Goal: Find specific page/section: Find specific page/section

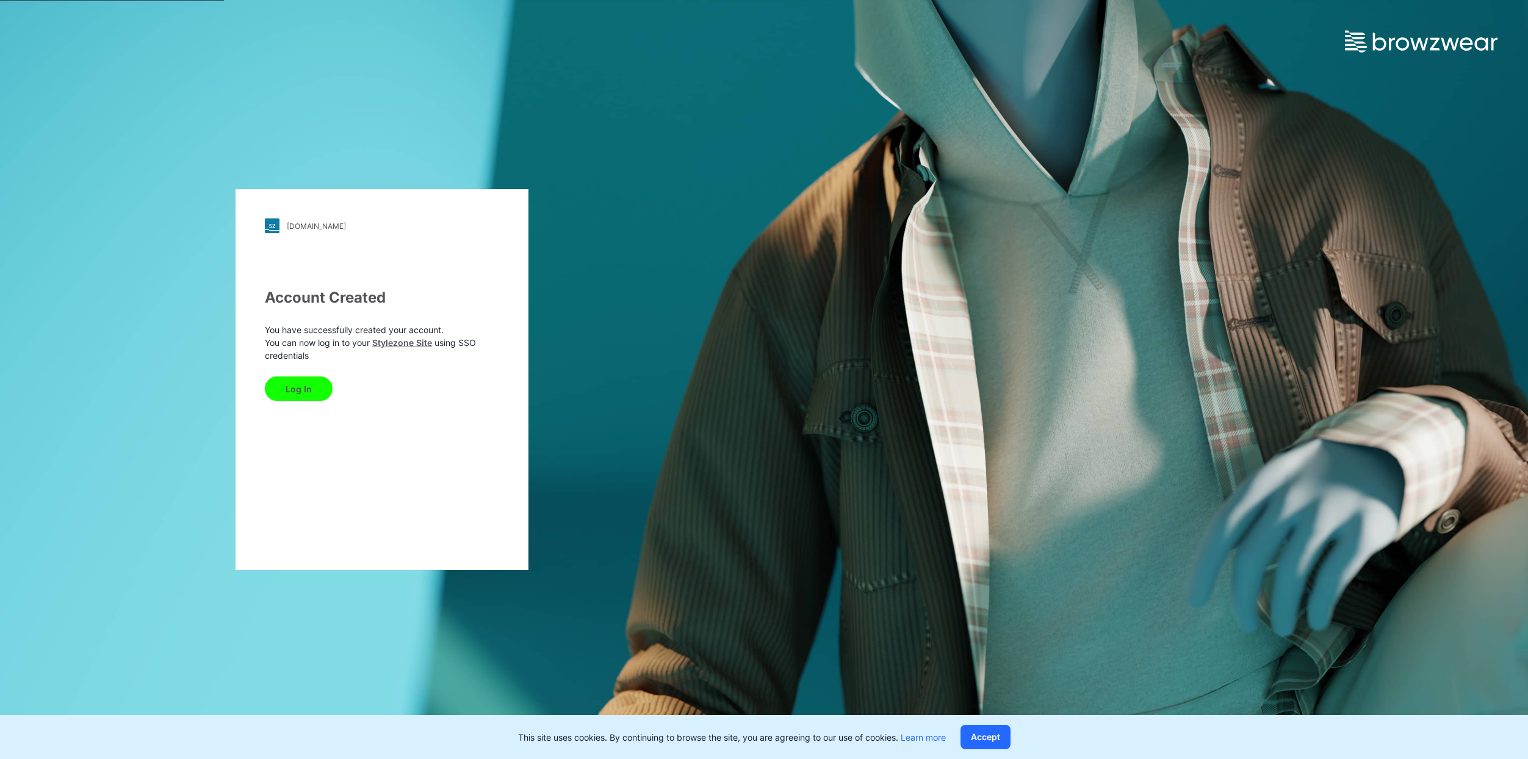
click at [294, 390] on button "Log In" at bounding box center [299, 388] width 68 height 24
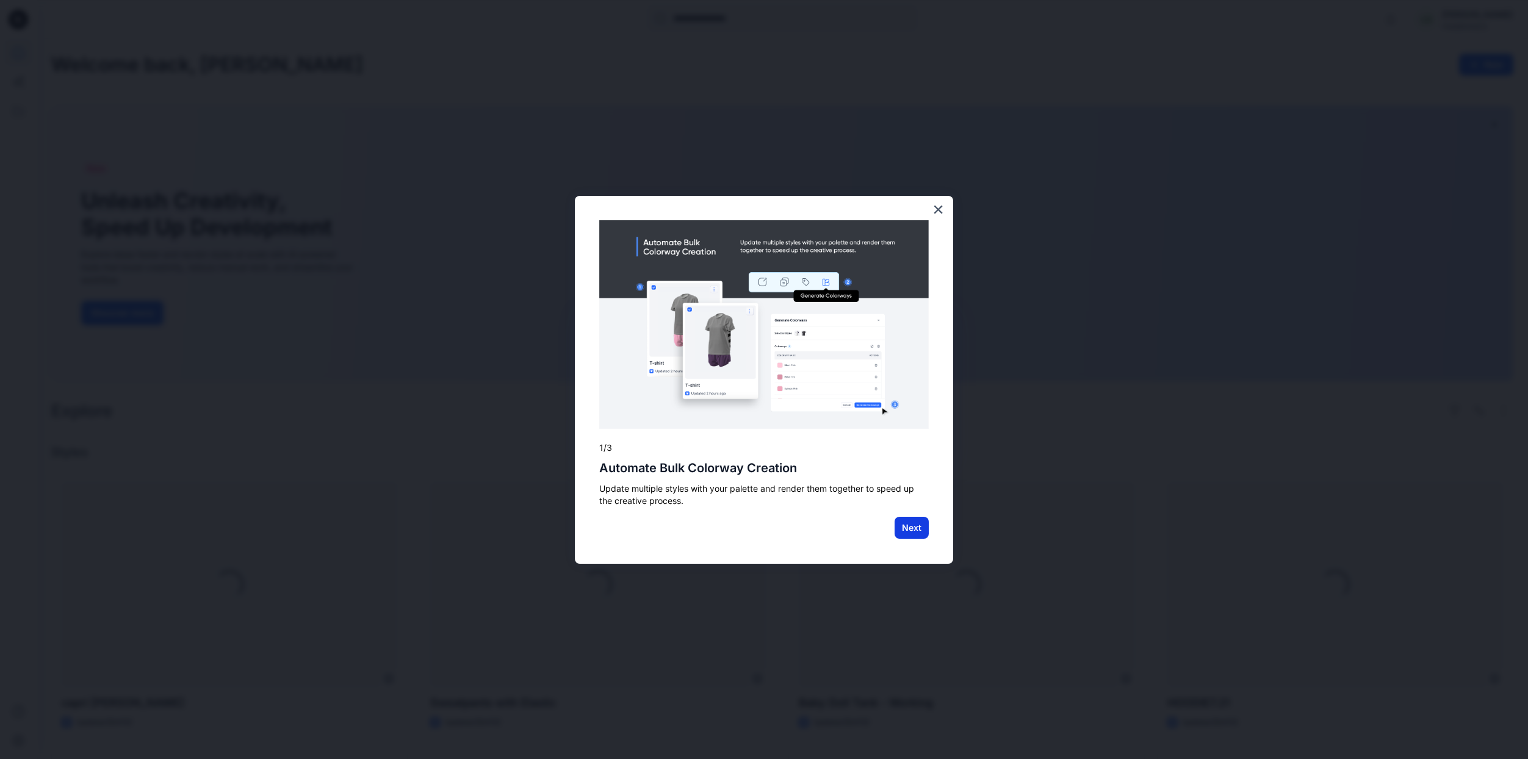
click at [922, 527] on button "Next" at bounding box center [911, 528] width 34 height 22
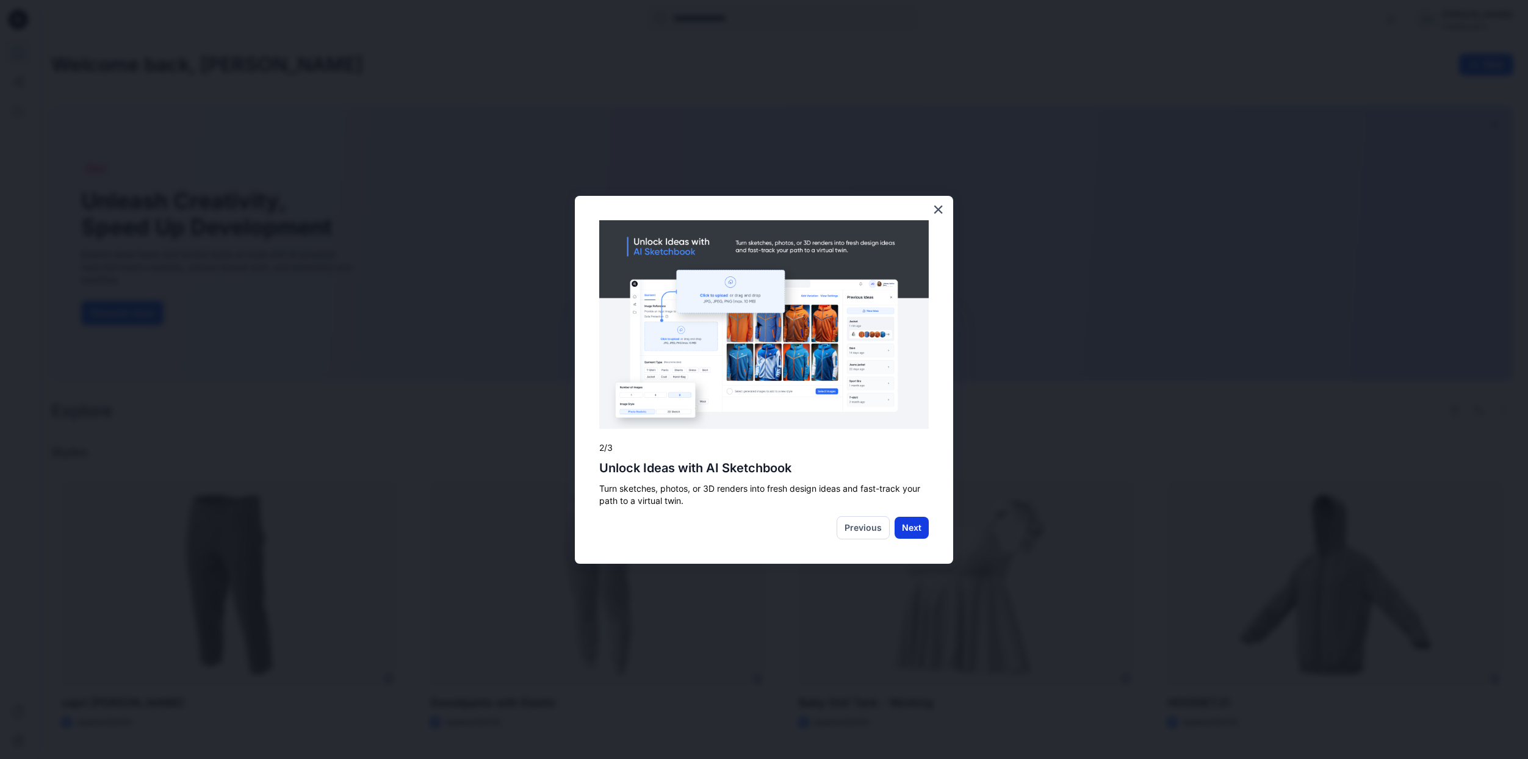
click at [906, 523] on button "Next" at bounding box center [911, 528] width 34 height 22
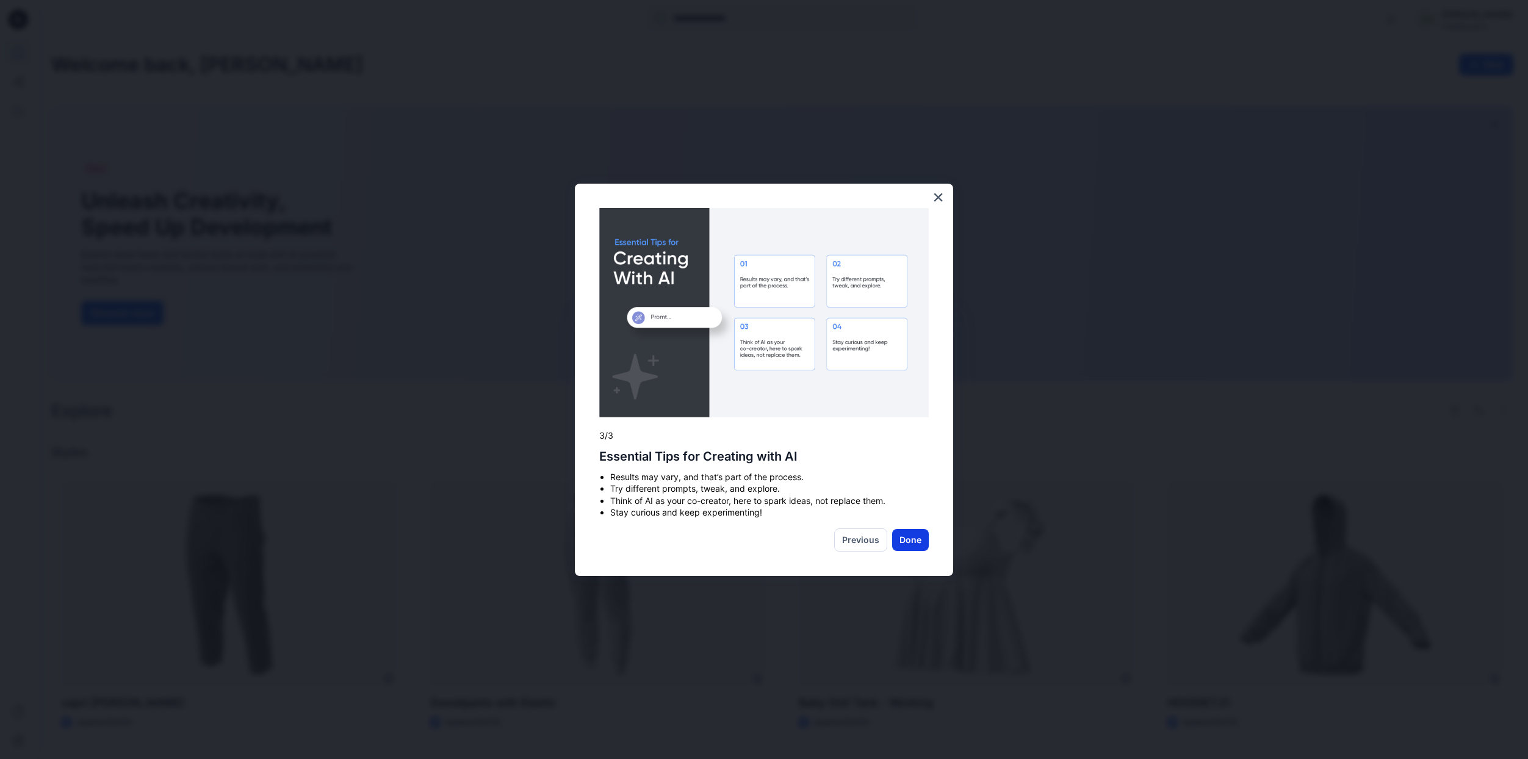
click at [915, 540] on button "Done" at bounding box center [910, 540] width 37 height 22
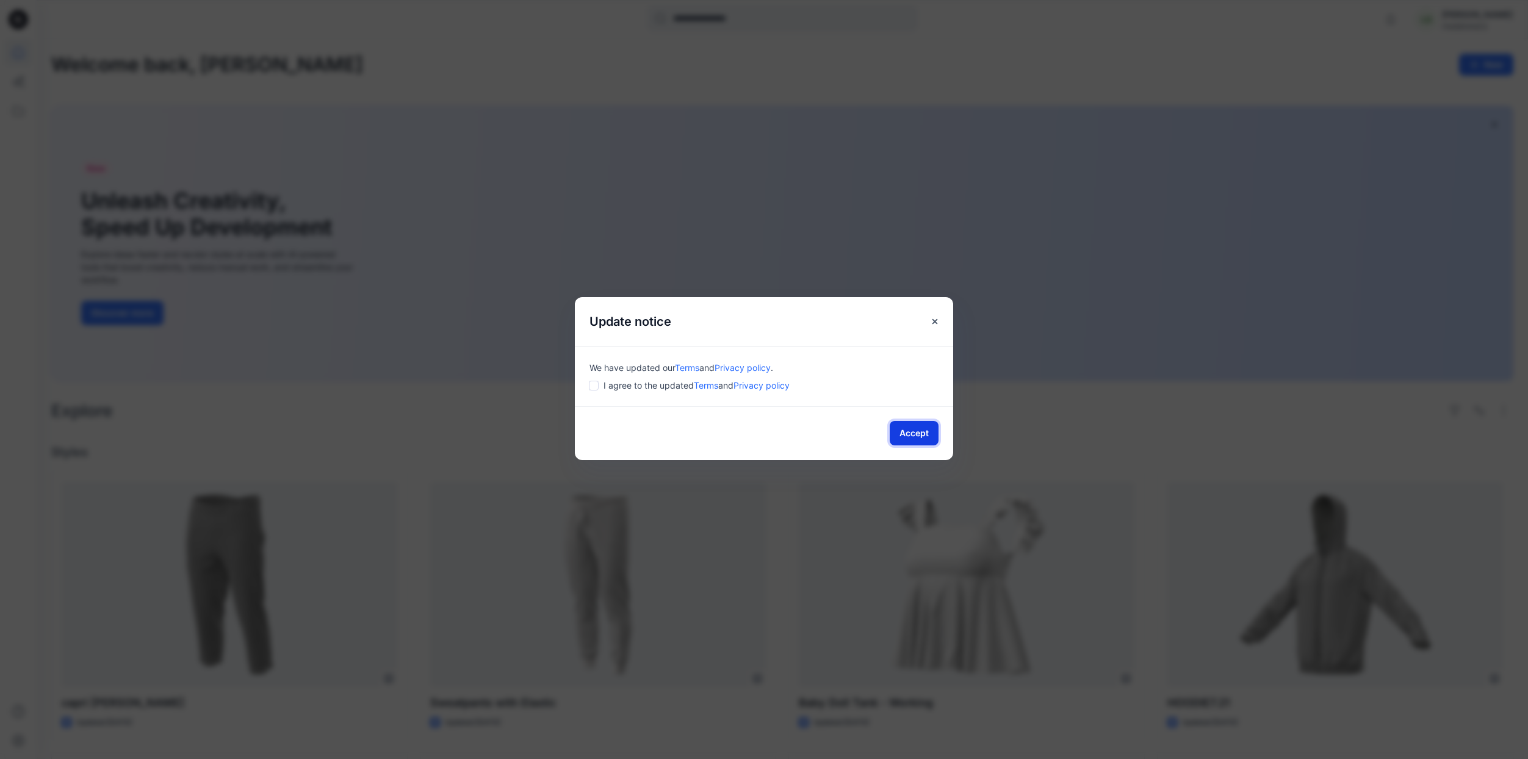
click at [930, 433] on button "Accept" at bounding box center [914, 433] width 49 height 24
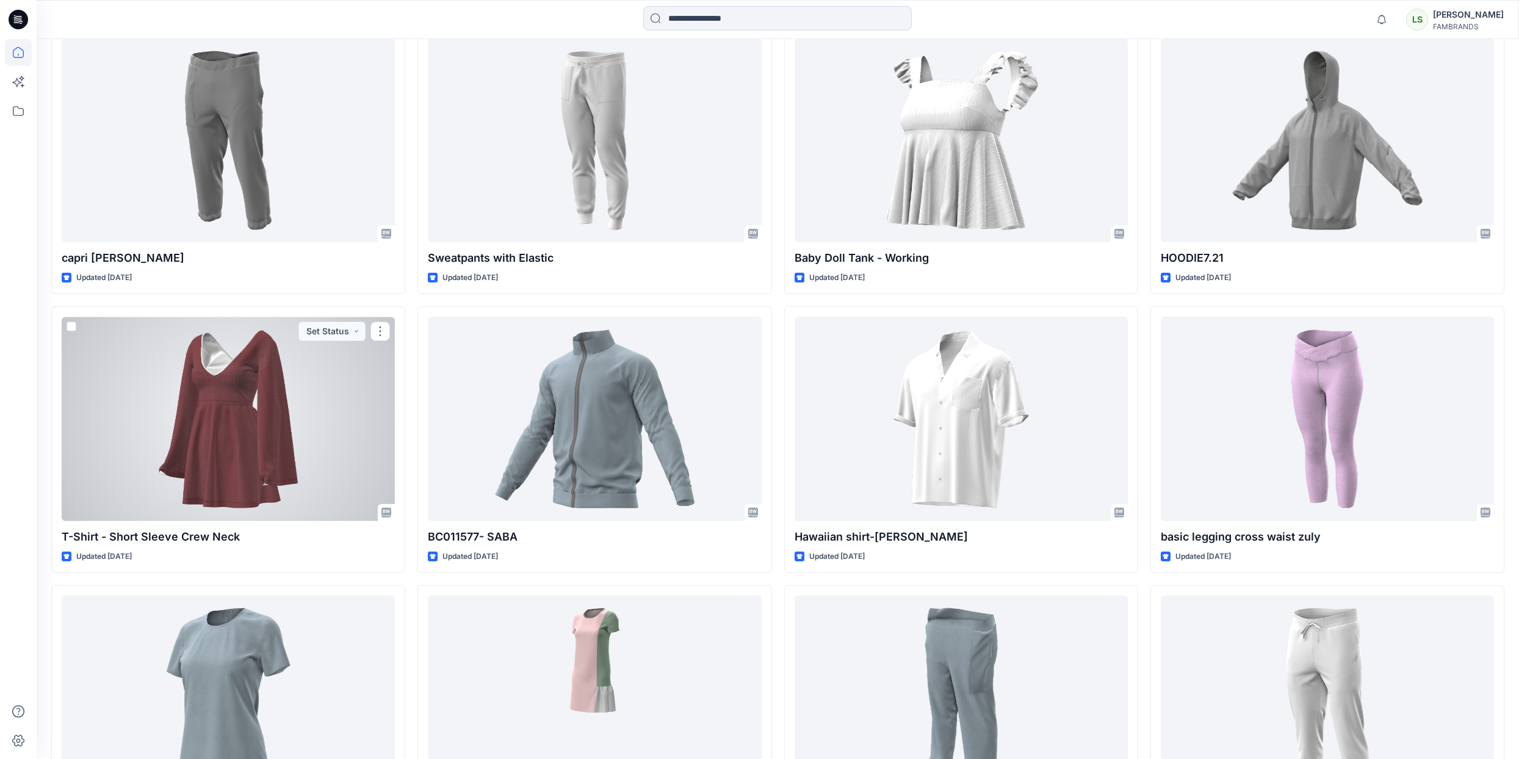
scroll to position [93, 0]
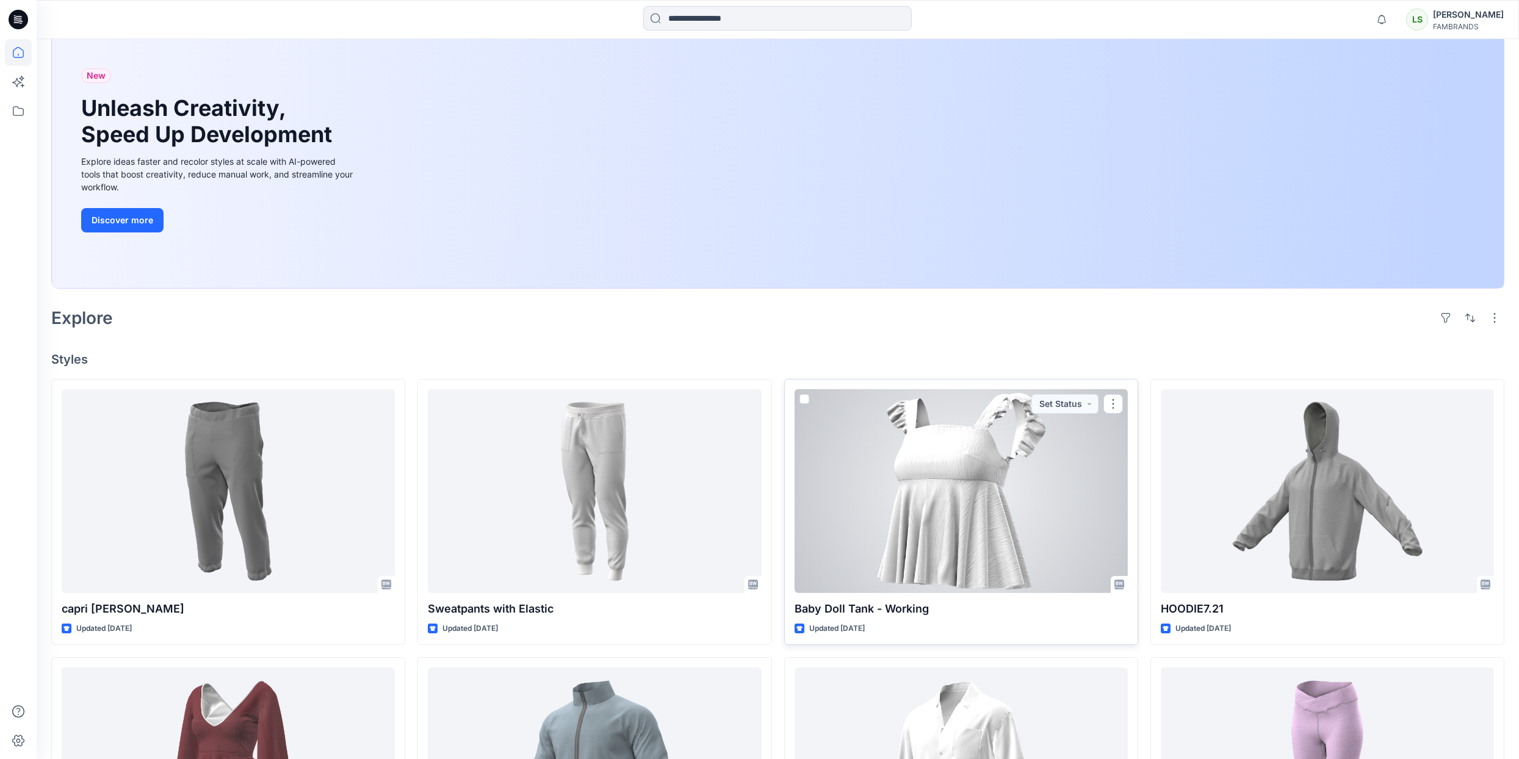
click at [896, 471] on div at bounding box center [960, 491] width 333 height 204
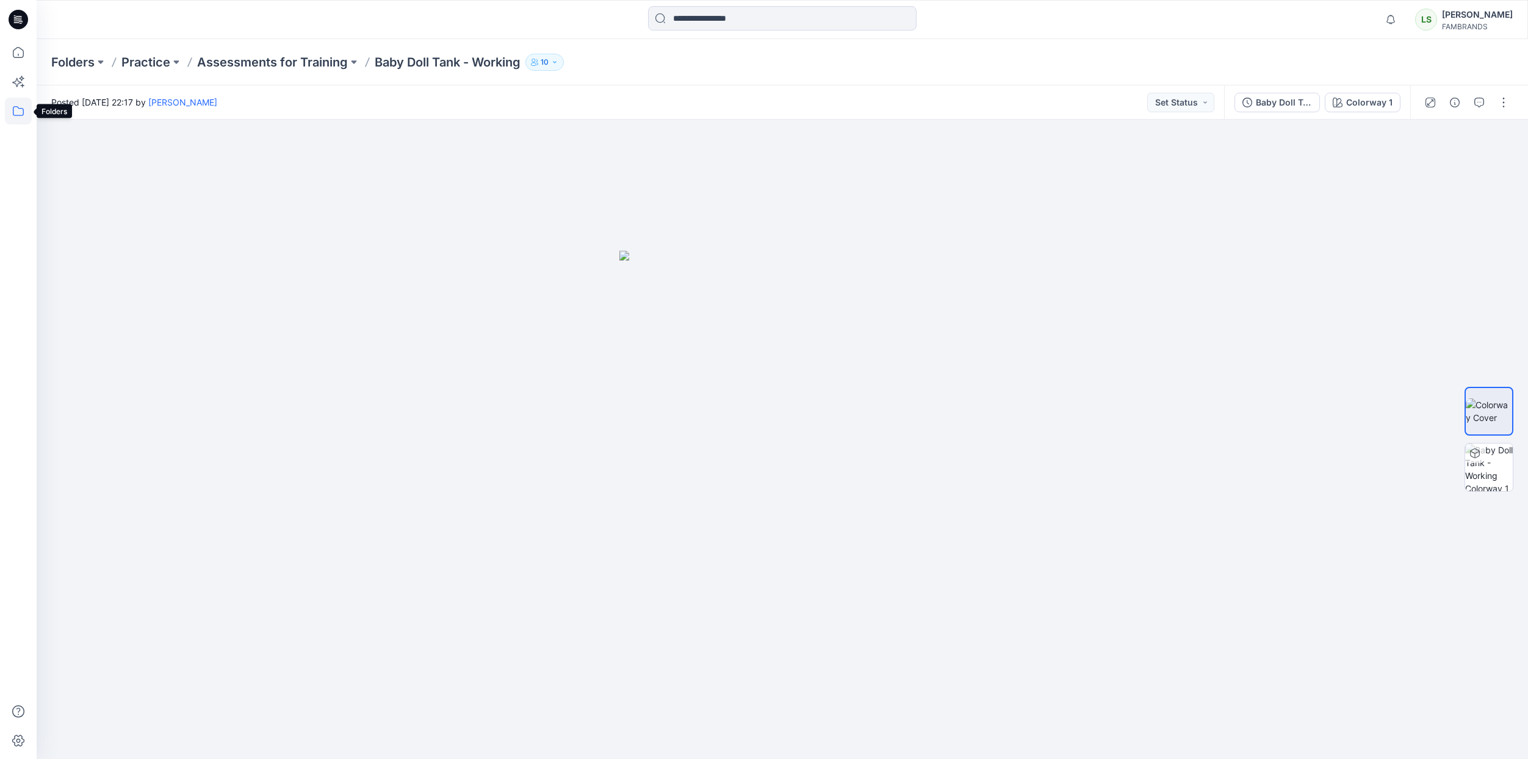
click at [19, 104] on icon at bounding box center [18, 111] width 27 height 27
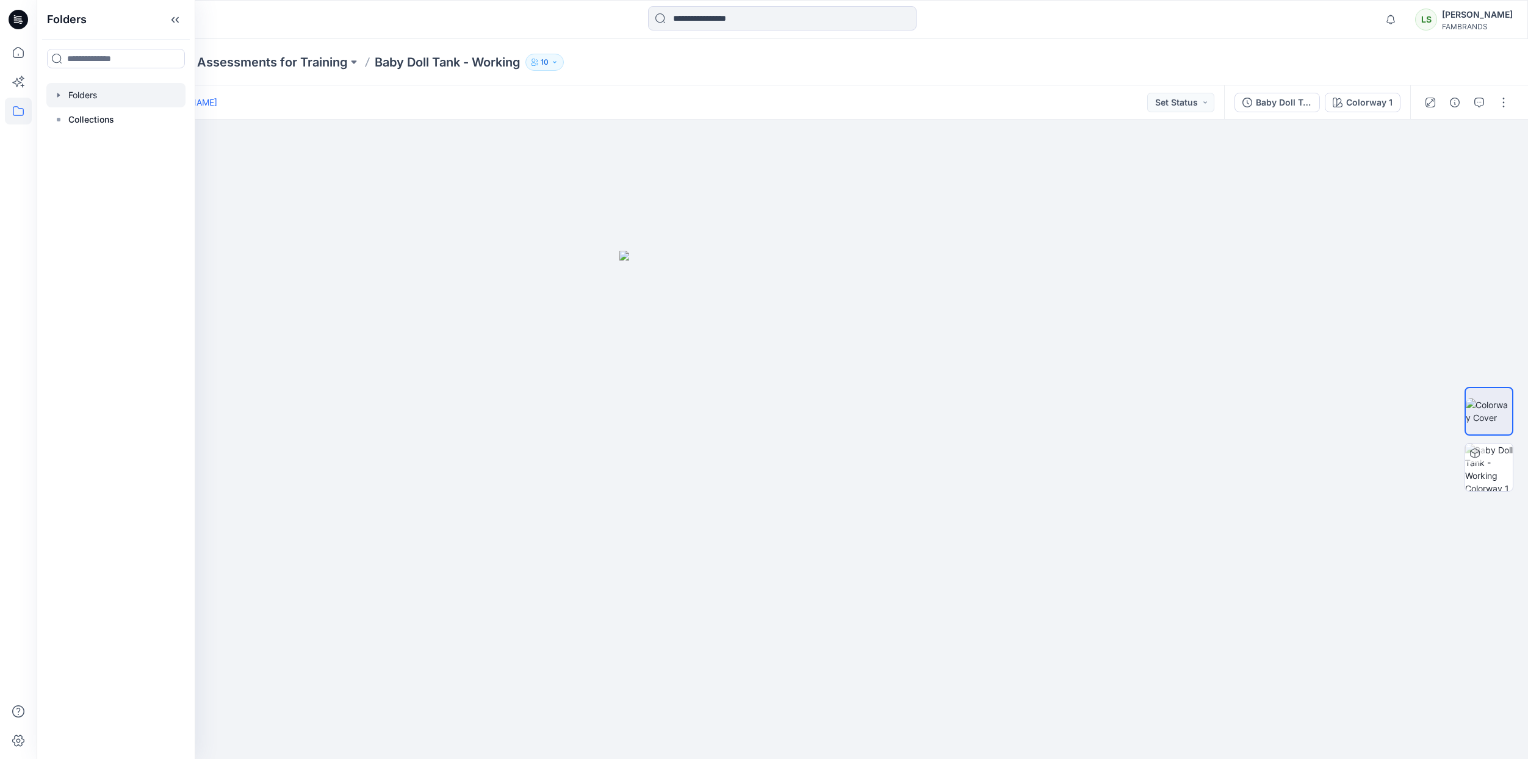
click at [79, 95] on div at bounding box center [115, 95] width 139 height 24
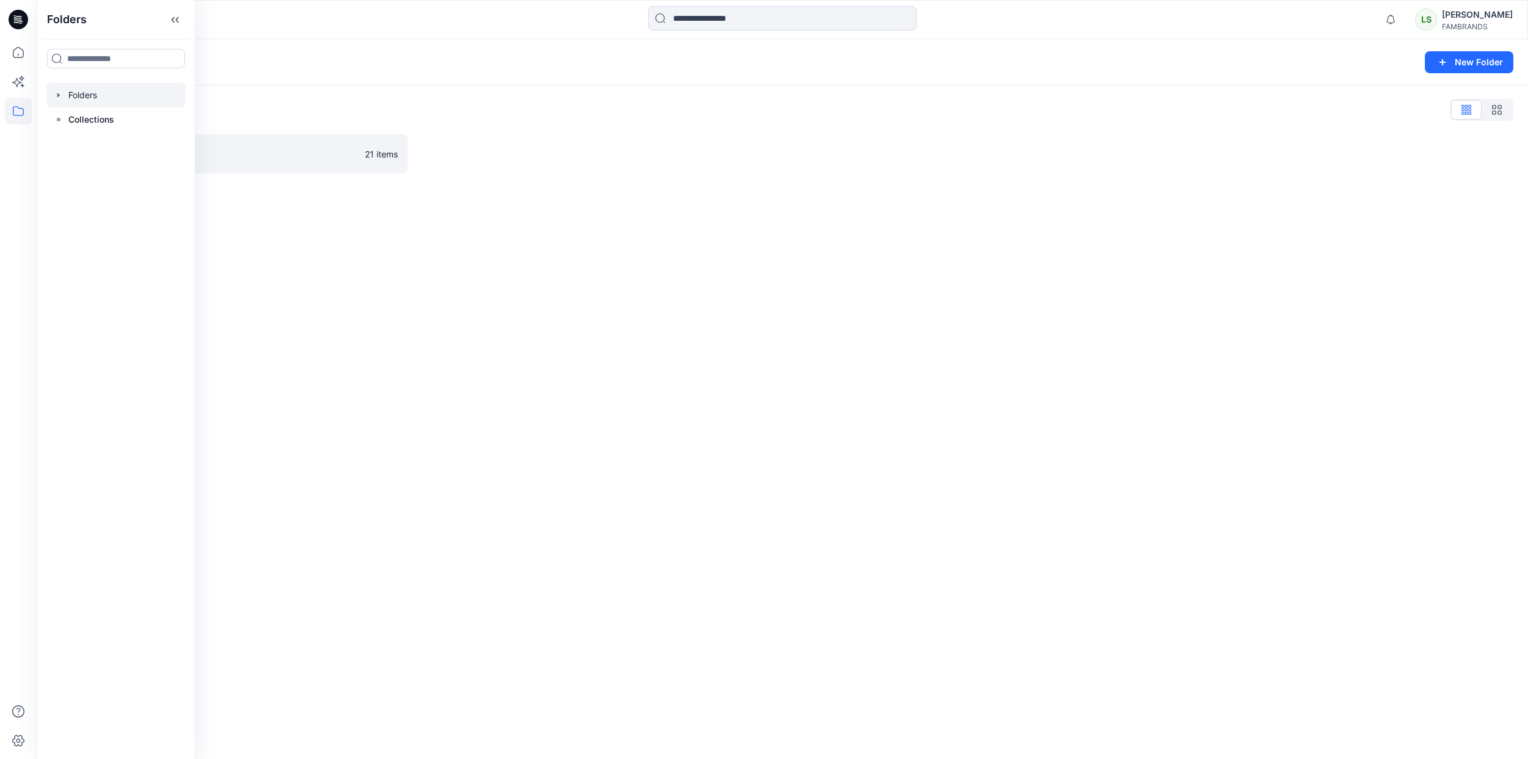
click at [59, 94] on icon "button" at bounding box center [59, 95] width 10 height 10
click at [74, 112] on div at bounding box center [115, 119] width 139 height 24
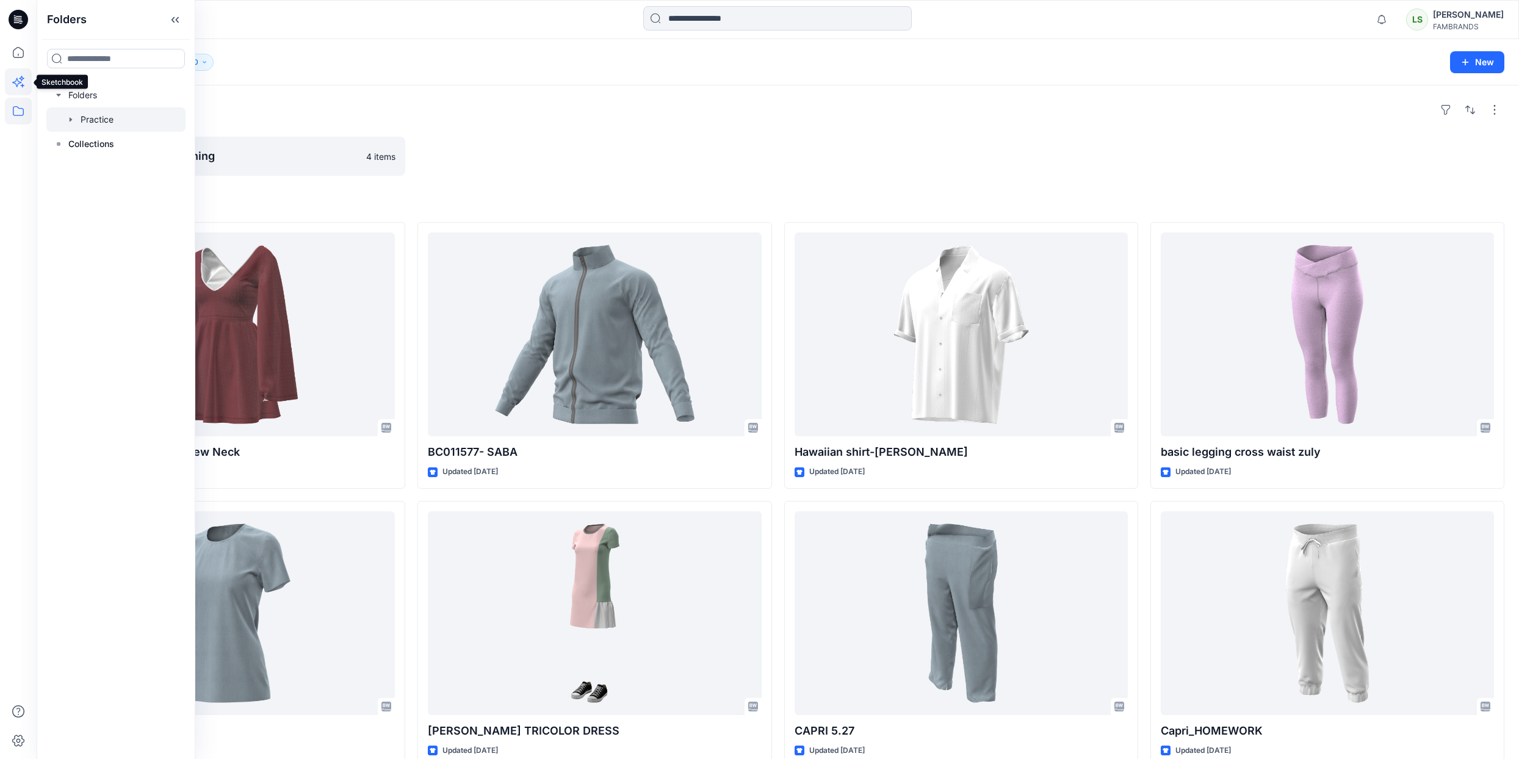
click at [20, 85] on icon at bounding box center [18, 81] width 27 height 27
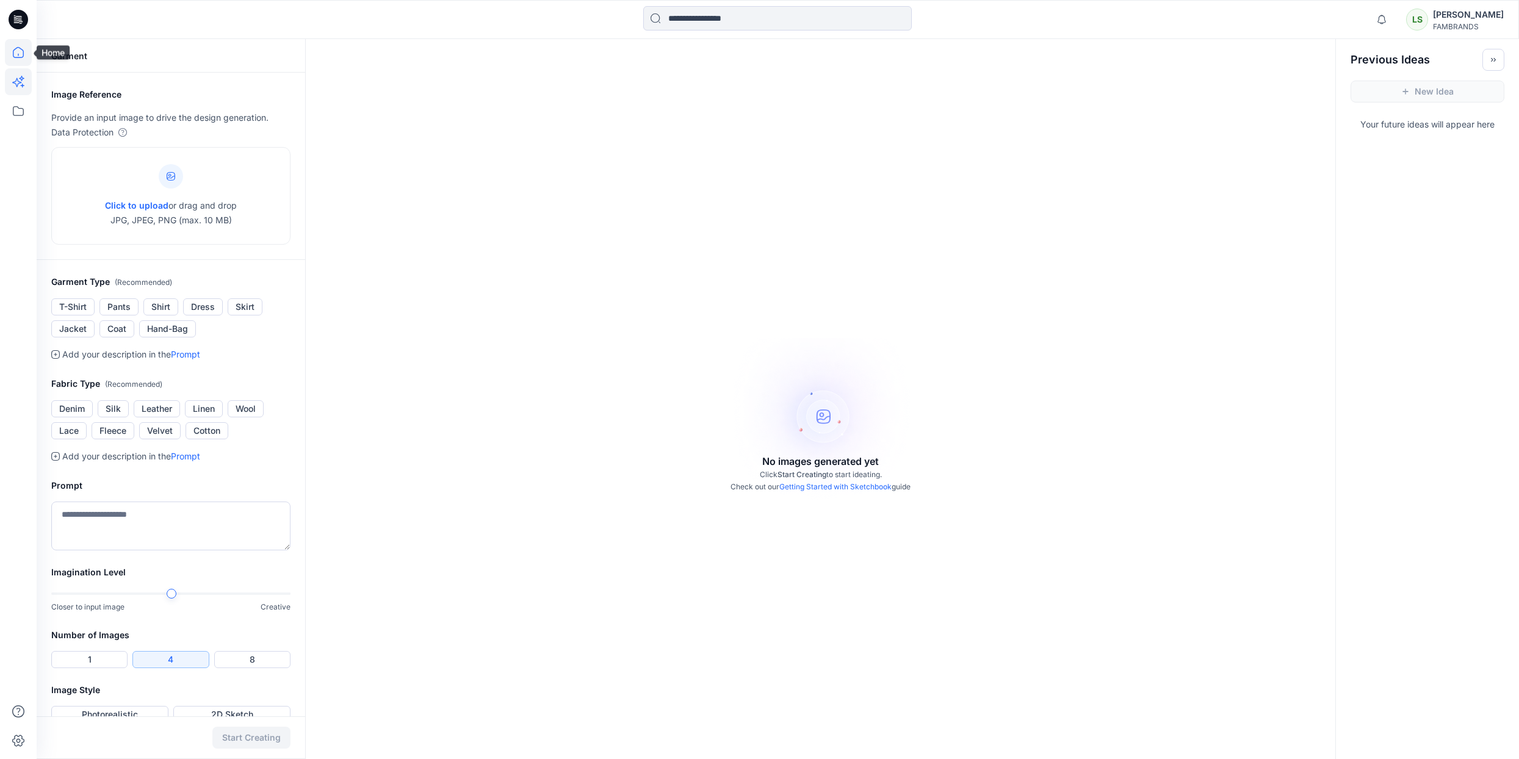
click at [21, 57] on icon at bounding box center [18, 52] width 11 height 11
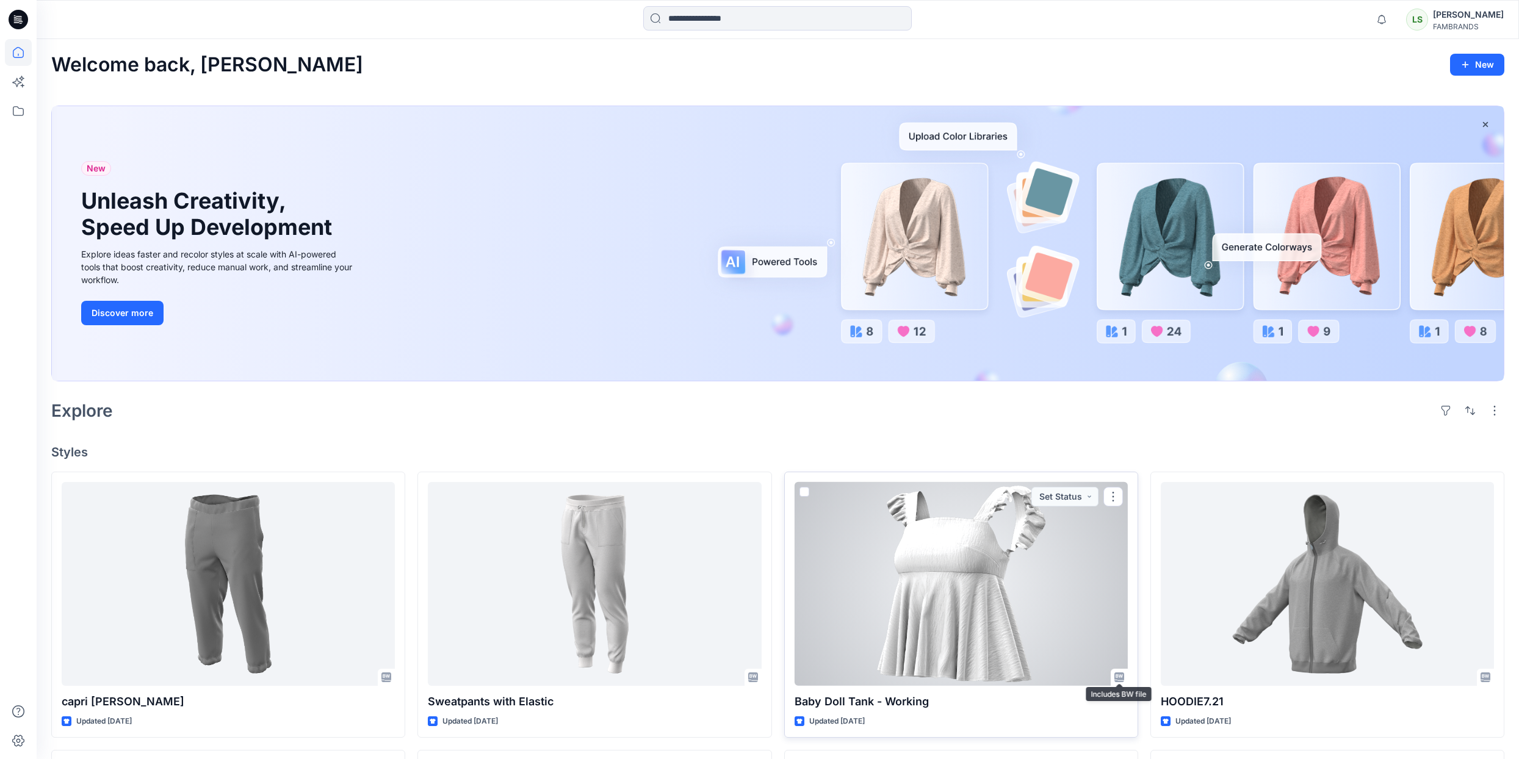
click at [1121, 678] on icon at bounding box center [1119, 677] width 10 height 10
click at [957, 633] on div at bounding box center [960, 584] width 333 height 204
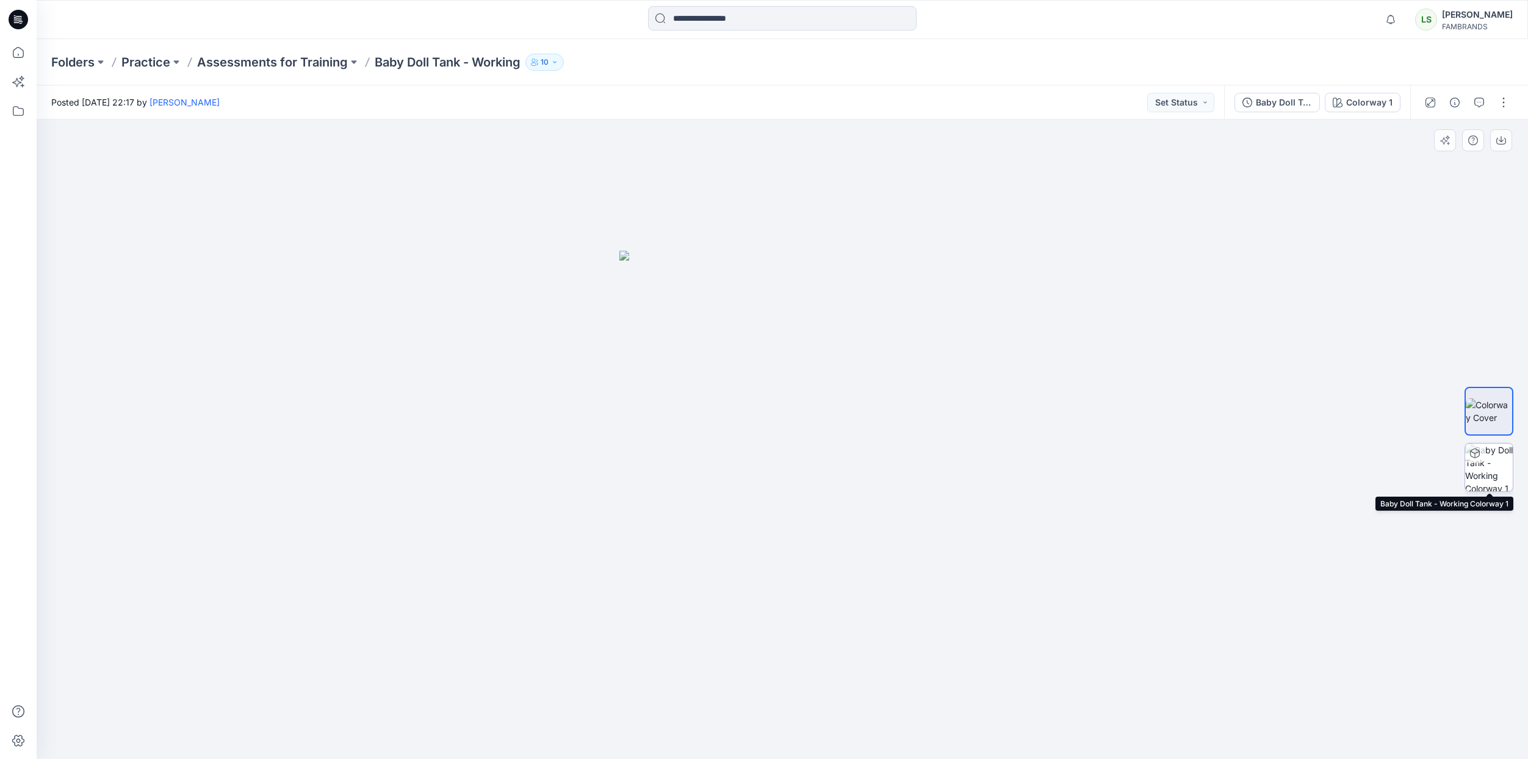
click at [1492, 465] on img at bounding box center [1489, 468] width 48 height 48
click at [1509, 102] on button "button" at bounding box center [1504, 103] width 20 height 20
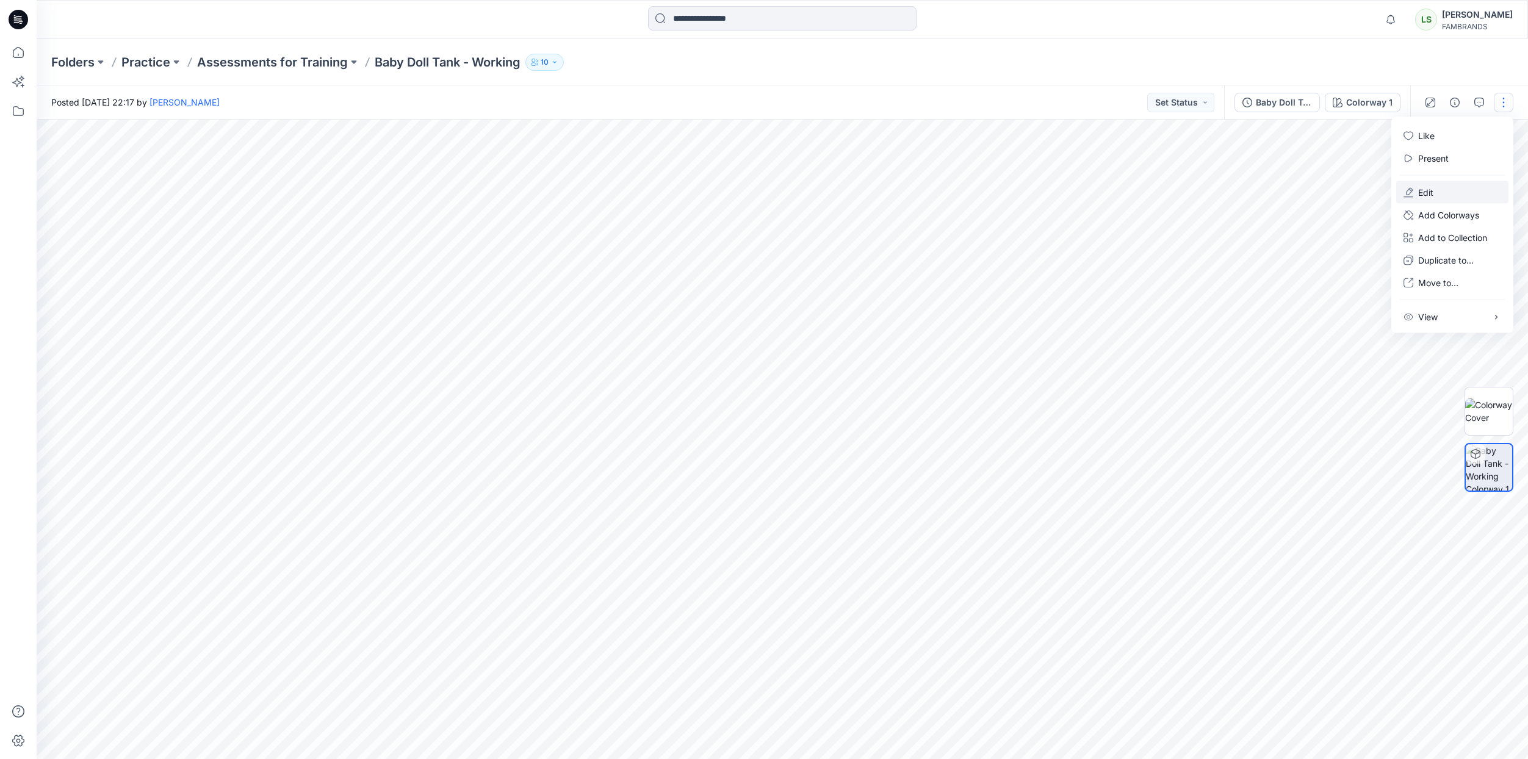
click at [1430, 186] on p "Edit" at bounding box center [1425, 192] width 15 height 13
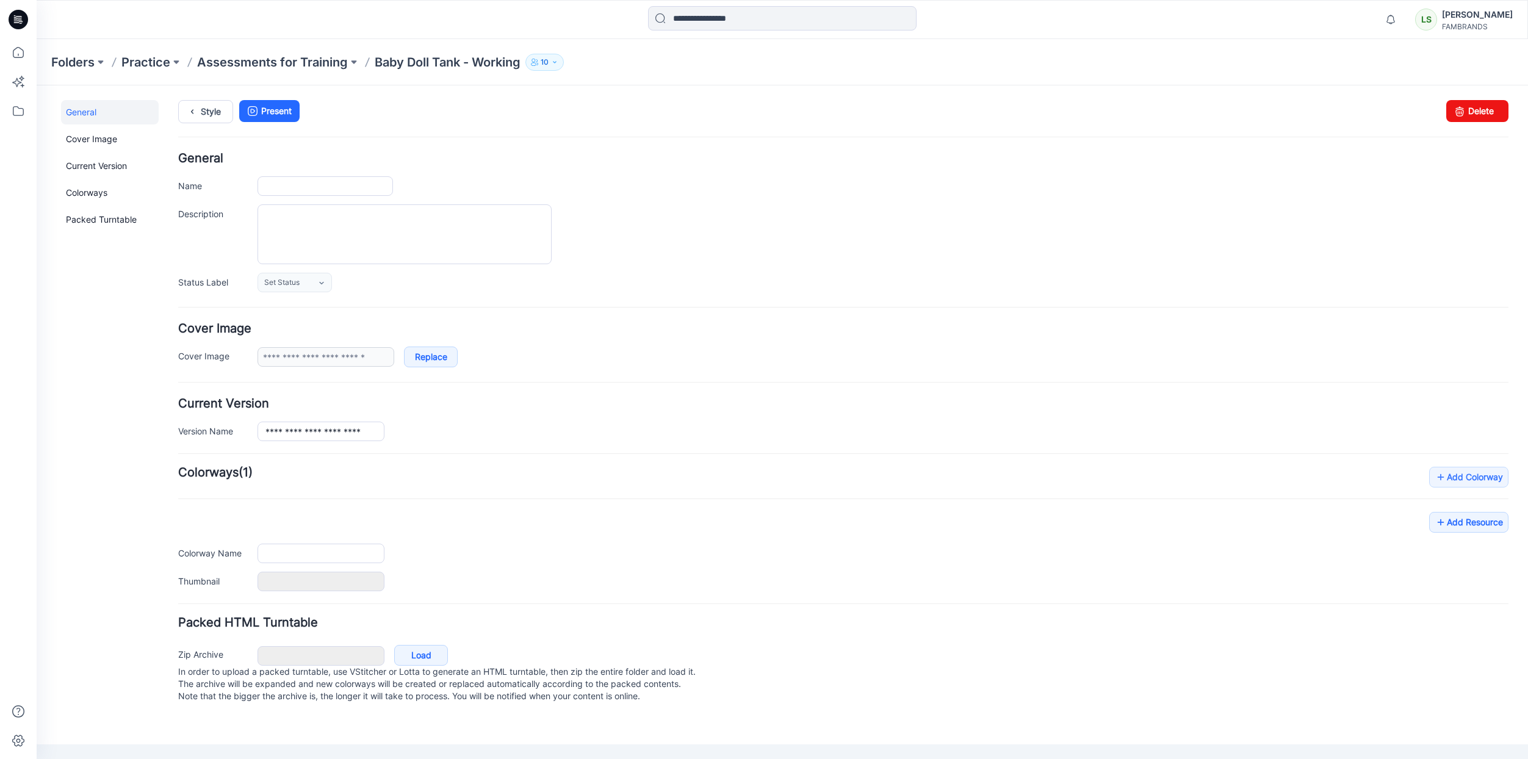
type input "**********"
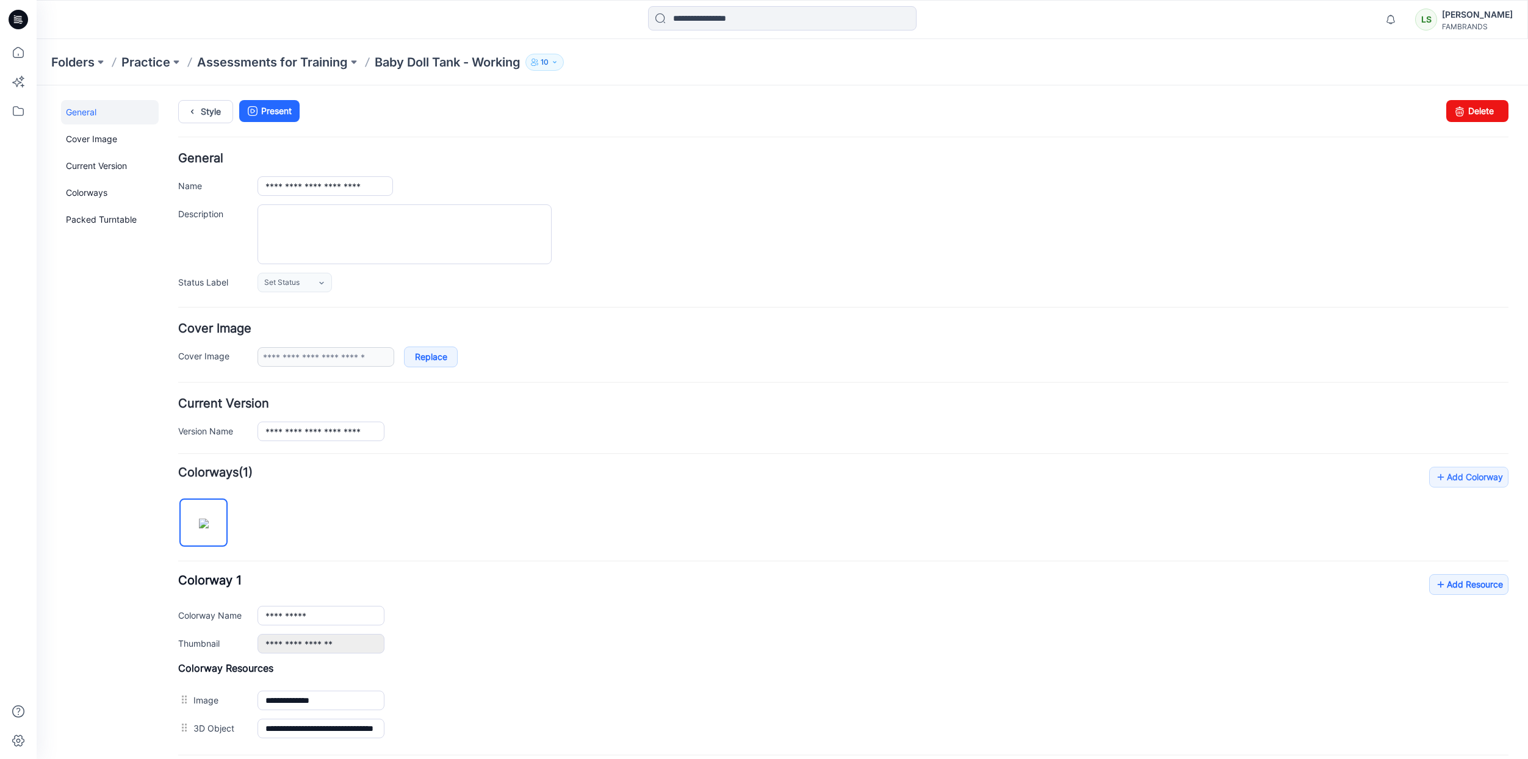
click at [464, 67] on p "Baby Doll Tank - Working" at bounding box center [448, 62] width 146 height 17
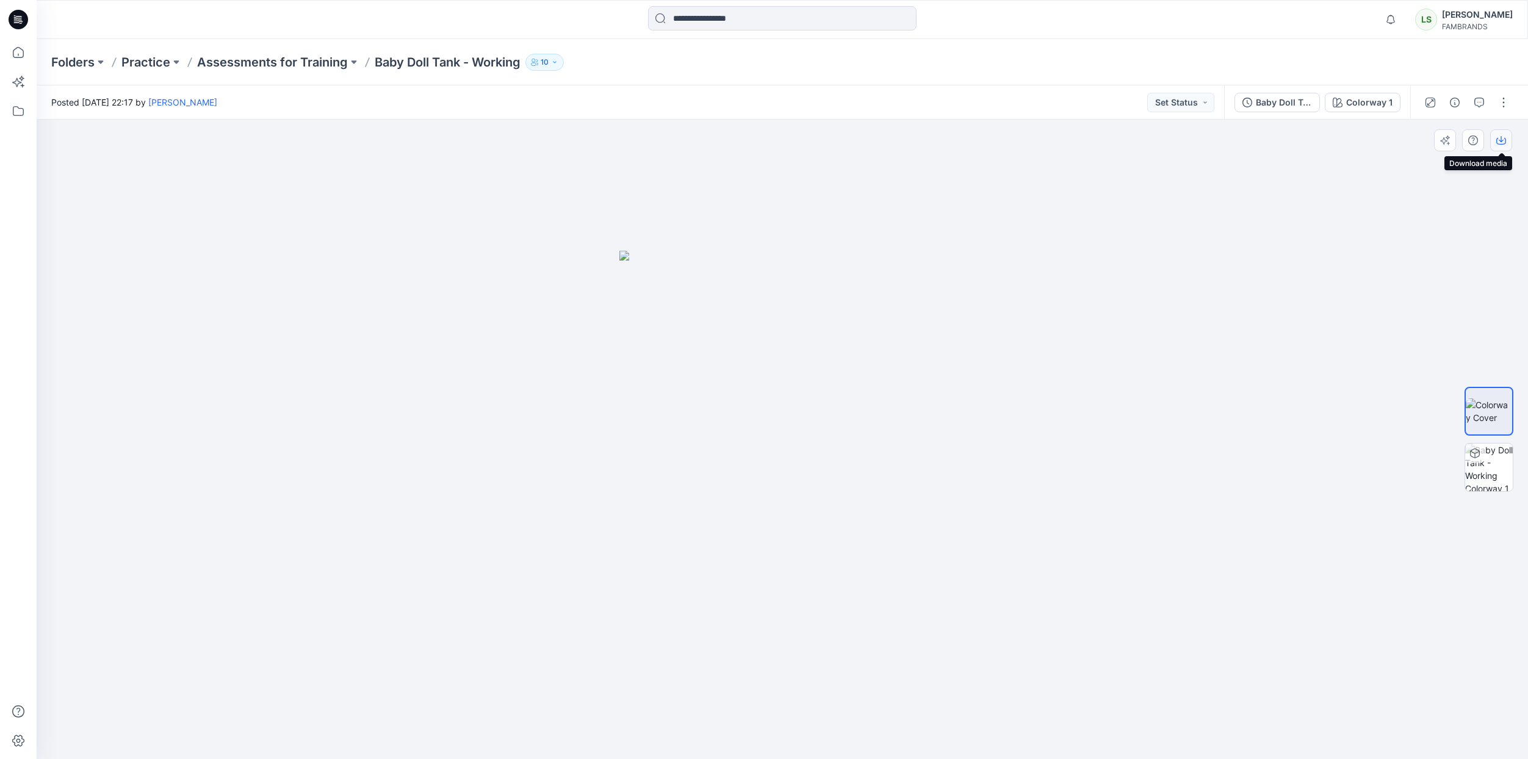
click at [1504, 140] on icon "button" at bounding box center [1501, 140] width 10 height 10
click at [1504, 99] on button "button" at bounding box center [1504, 103] width 20 height 20
click at [1093, 469] on div at bounding box center [782, 439] width 1491 height 639
click at [249, 63] on p "Assessments for Training" at bounding box center [272, 62] width 151 height 17
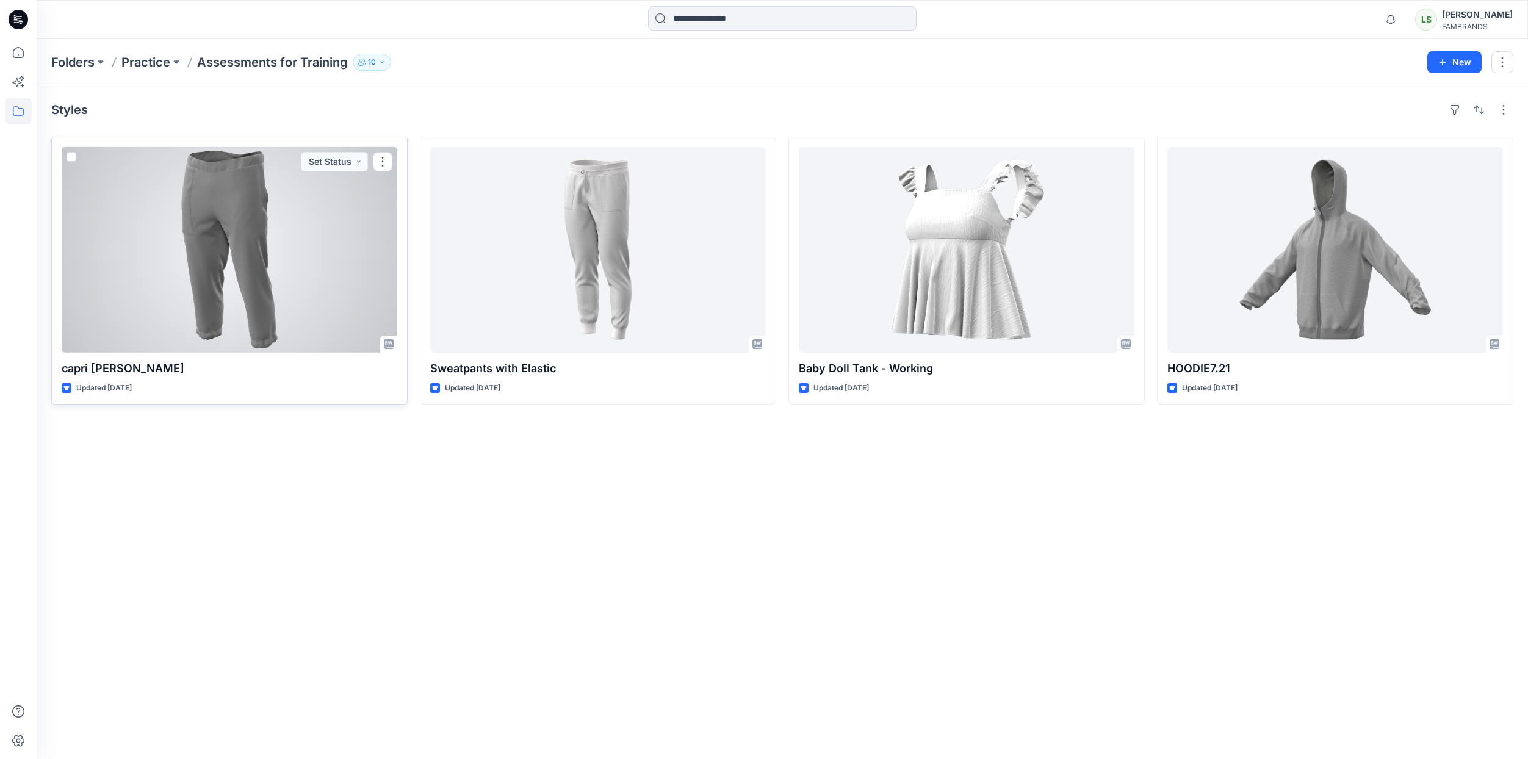
click at [236, 209] on div at bounding box center [230, 250] width 336 height 206
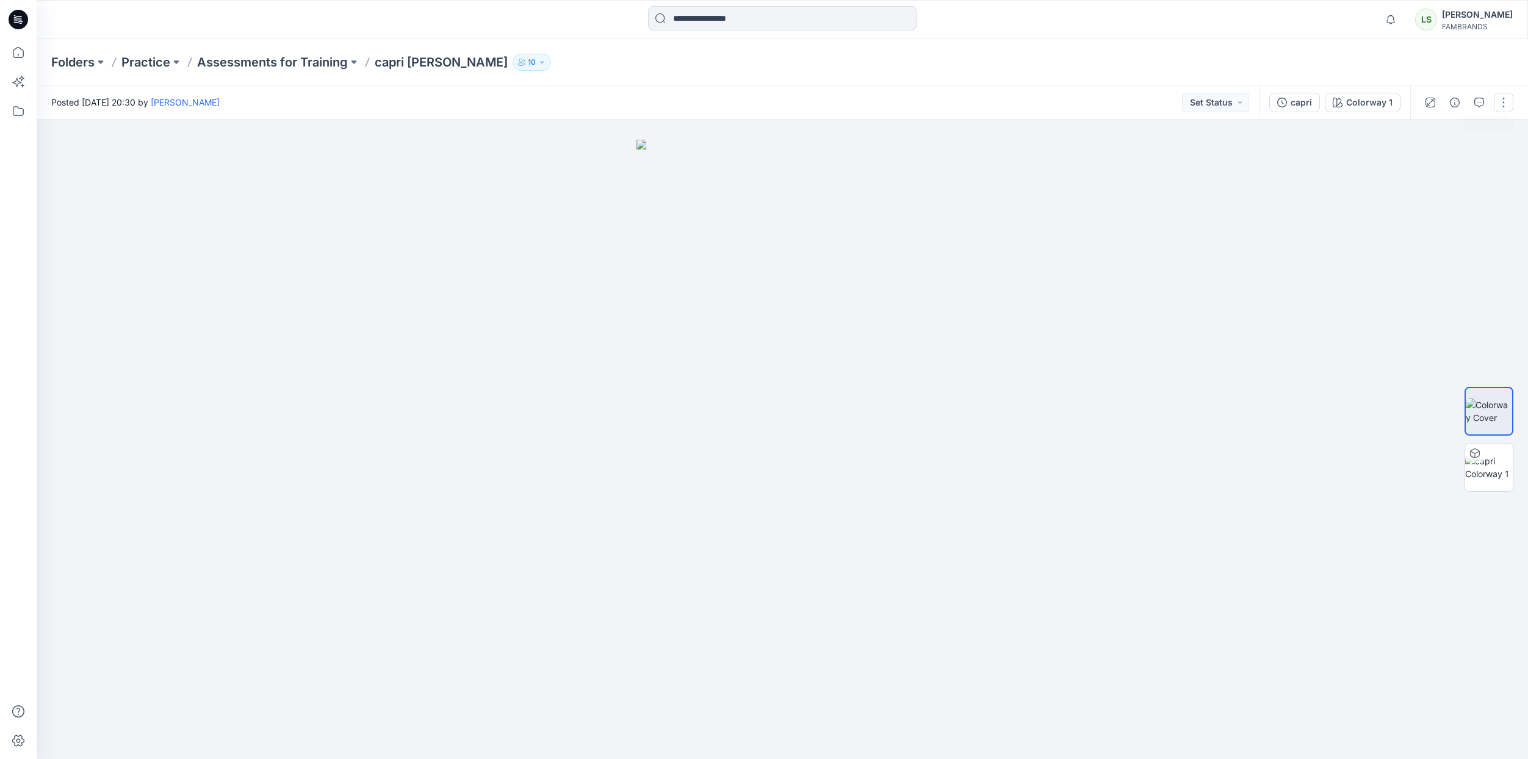
click at [1495, 96] on button "button" at bounding box center [1504, 103] width 20 height 20
click at [1365, 624] on div at bounding box center [782, 439] width 1491 height 639
click at [1473, 10] on div "[PERSON_NAME]" at bounding box center [1477, 14] width 71 height 15
click at [145, 60] on p "Practice" at bounding box center [145, 62] width 49 height 17
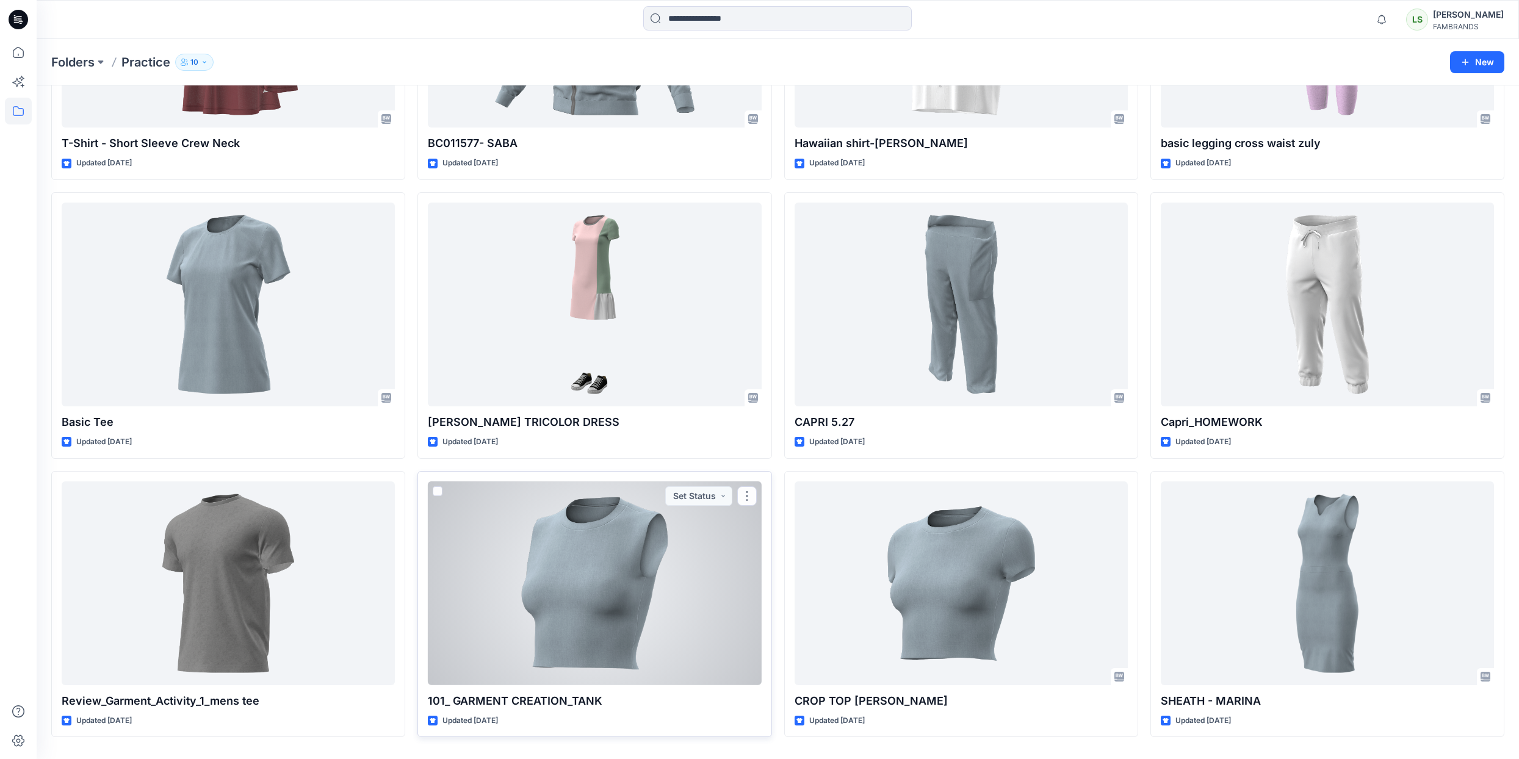
scroll to position [312, 0]
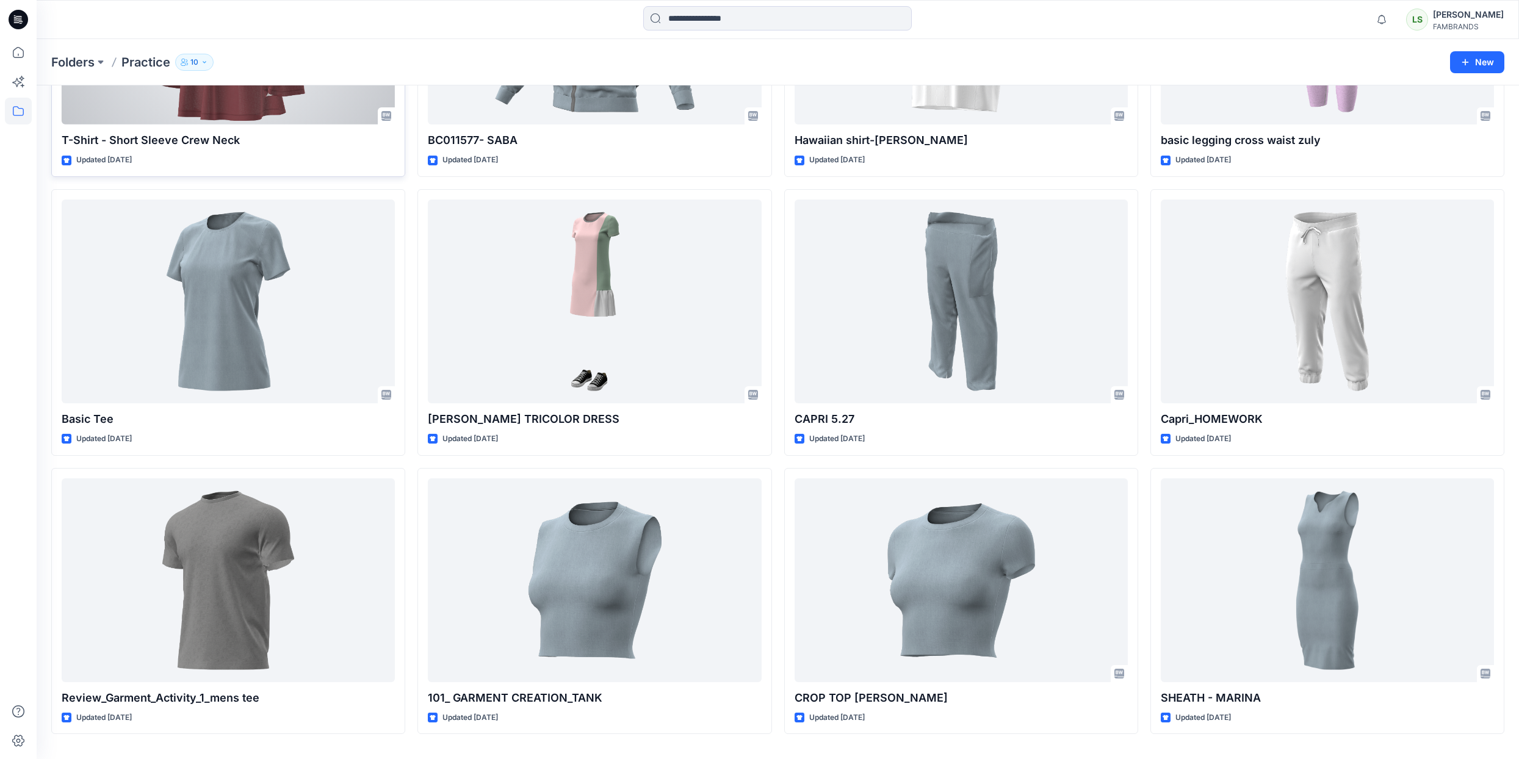
click at [240, 106] on div at bounding box center [228, 23] width 333 height 204
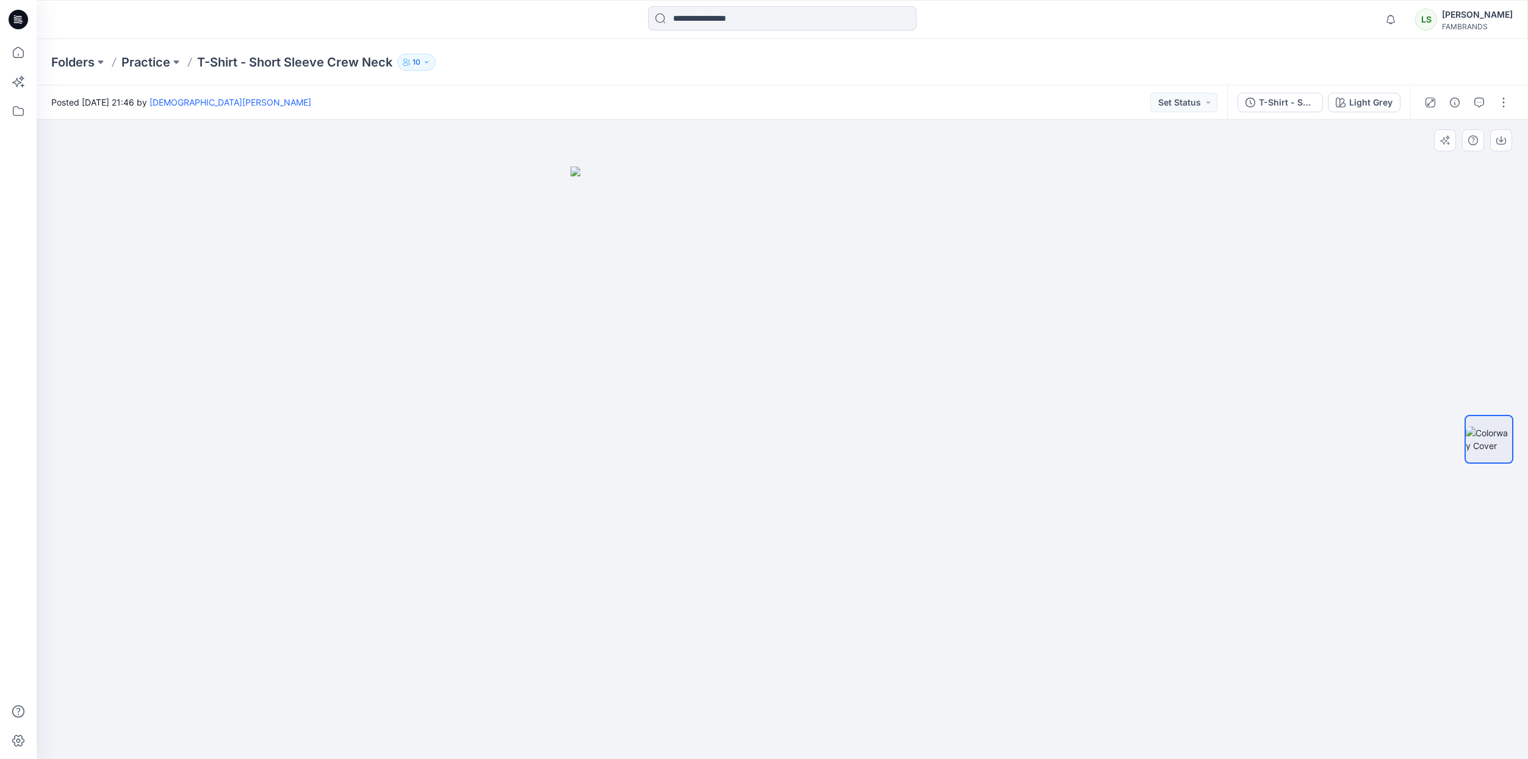
drag, startPoint x: 1173, startPoint y: 423, endPoint x: 813, endPoint y: 424, distance: 360.0
click at [1097, 424] on div at bounding box center [782, 439] width 1491 height 639
drag, startPoint x: 771, startPoint y: 425, endPoint x: 515, endPoint y: 428, distance: 256.3
click at [514, 428] on div at bounding box center [782, 439] width 1491 height 639
click at [926, 380] on img at bounding box center [781, 463] width 423 height 592
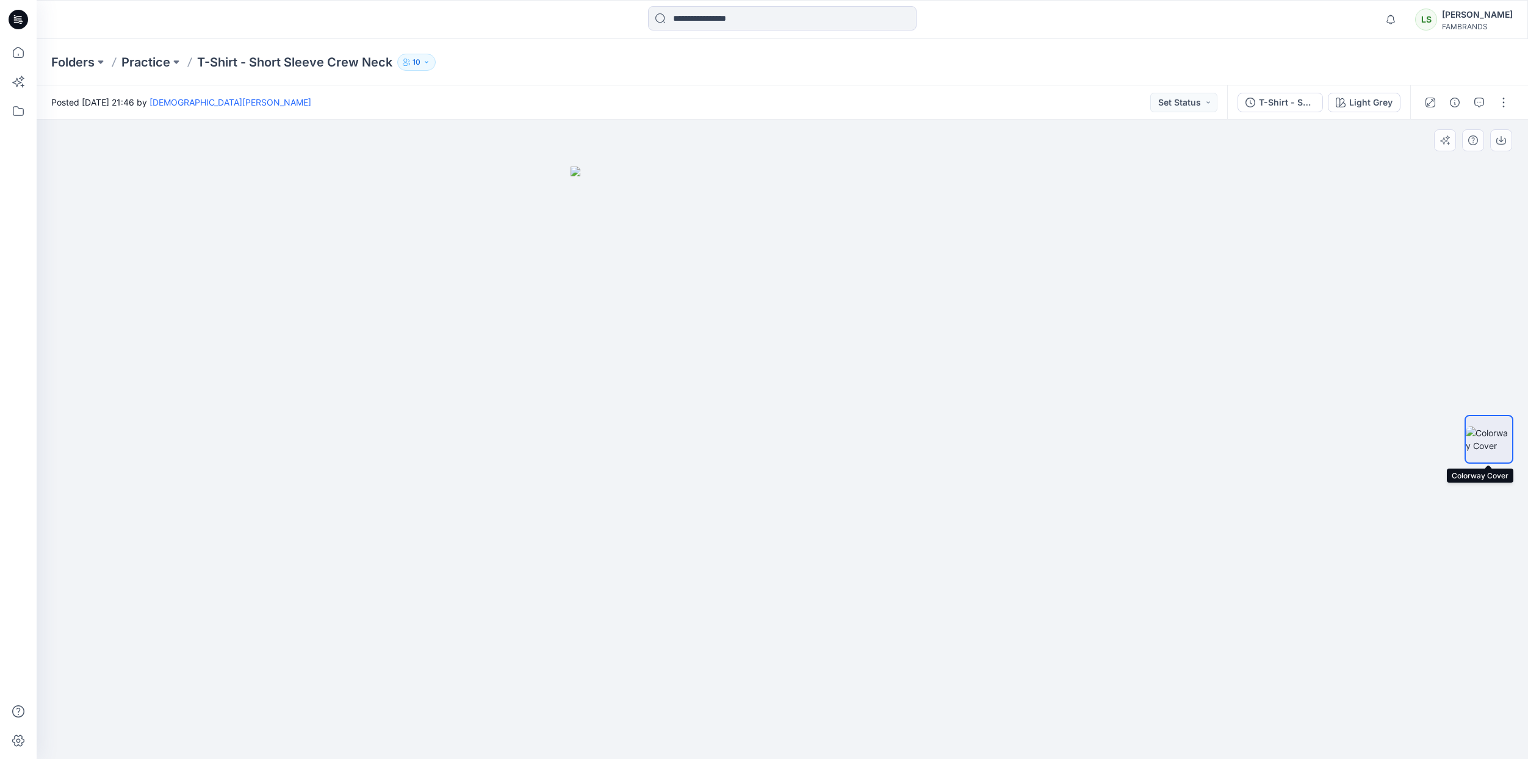
click at [1497, 444] on img at bounding box center [1488, 439] width 46 height 26
click at [1030, 429] on div at bounding box center [782, 439] width 1491 height 639
click at [1443, 138] on icon "button" at bounding box center [1445, 140] width 10 height 10
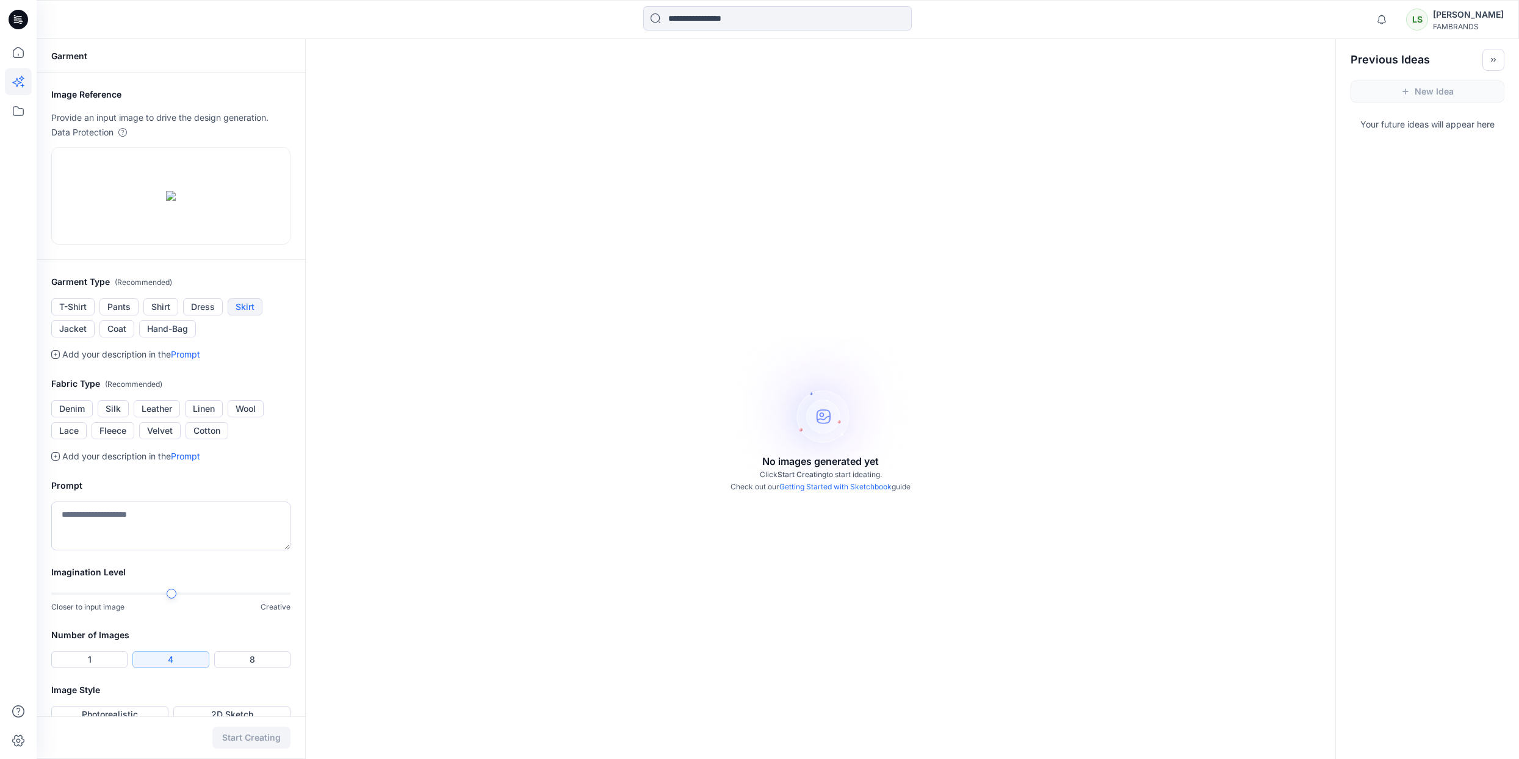
click at [231, 315] on button "Skirt" at bounding box center [245, 306] width 35 height 17
click at [234, 315] on button "Skirt" at bounding box center [245, 306] width 35 height 17
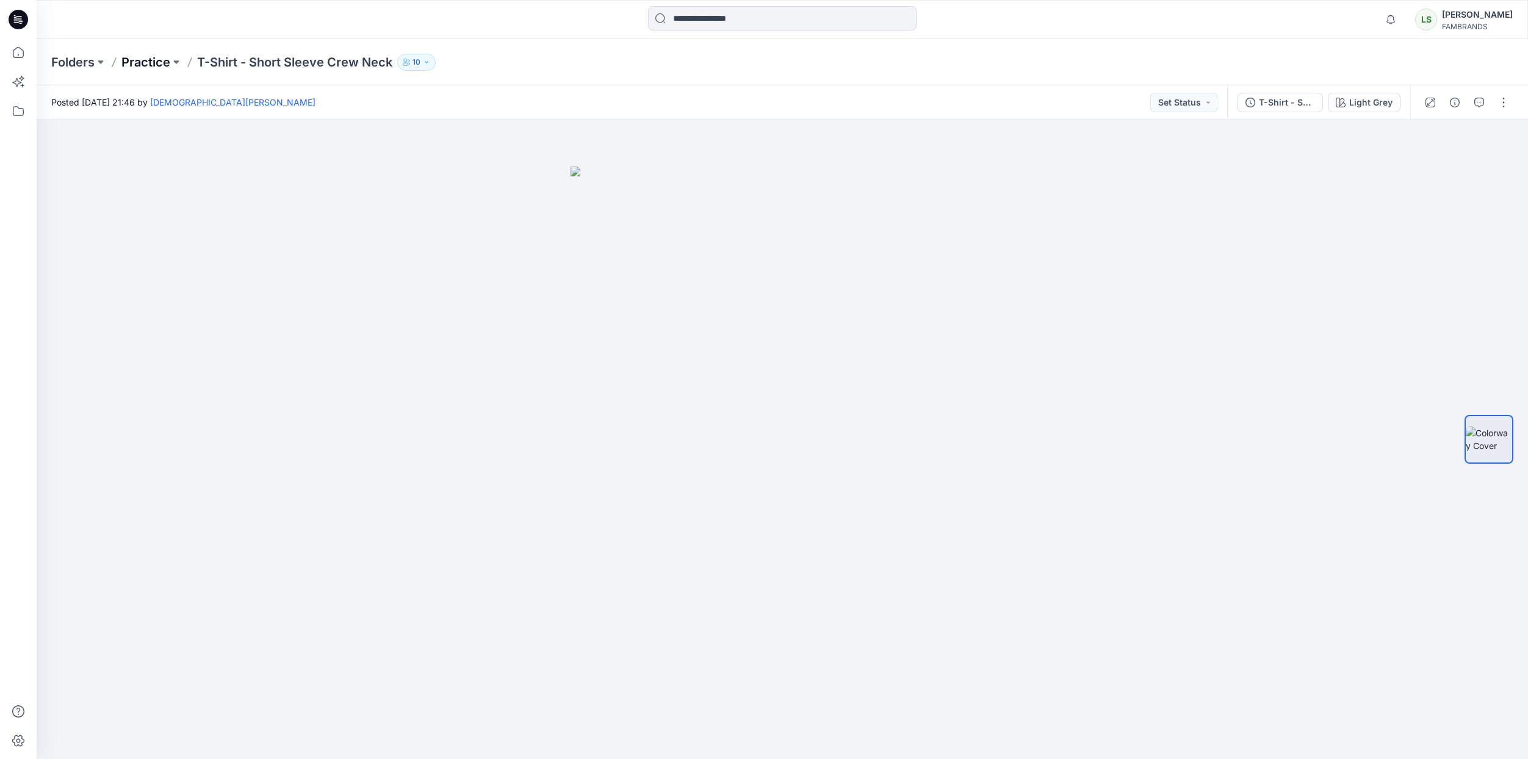
click at [149, 61] on p "Practice" at bounding box center [145, 62] width 49 height 17
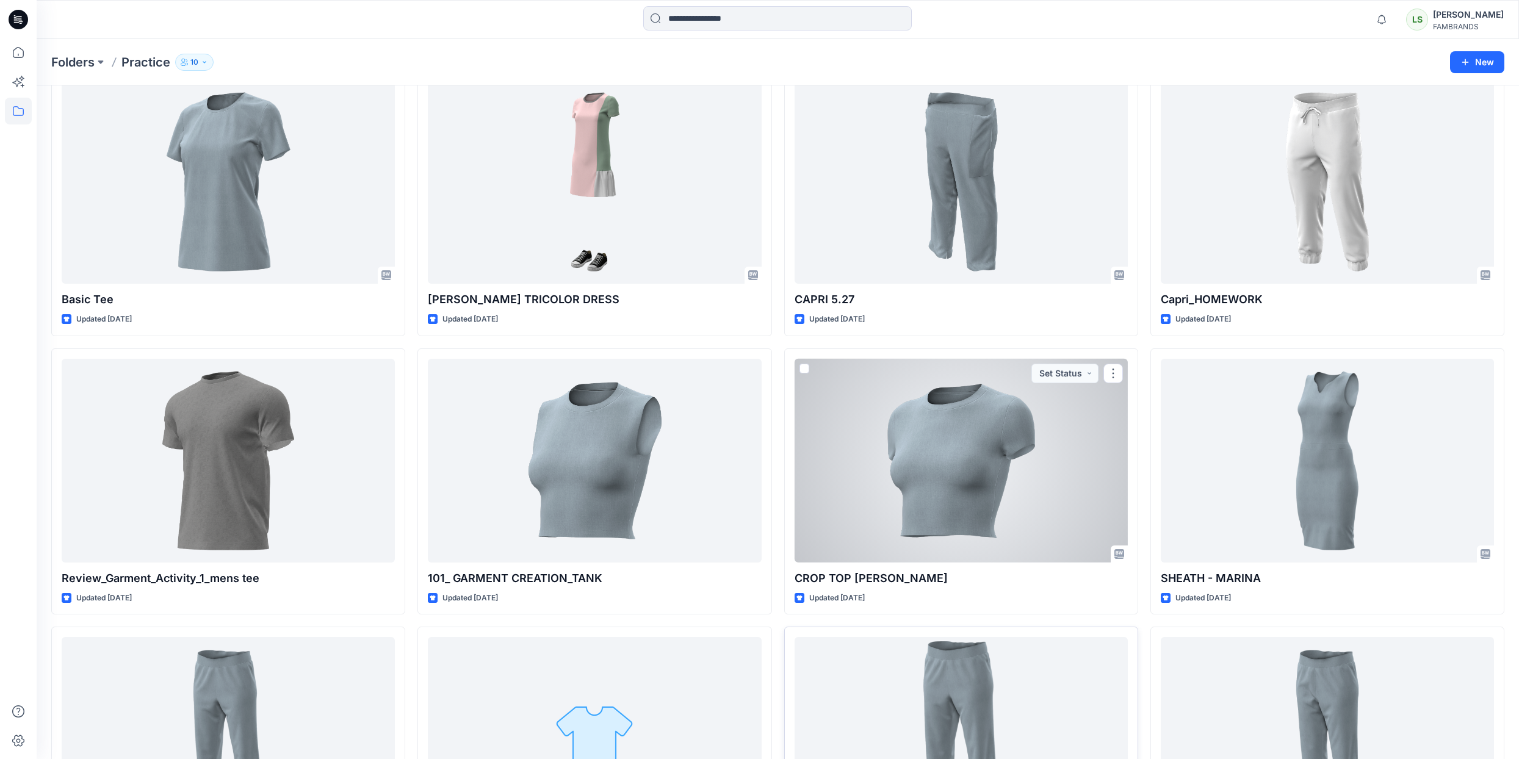
scroll to position [559, 0]
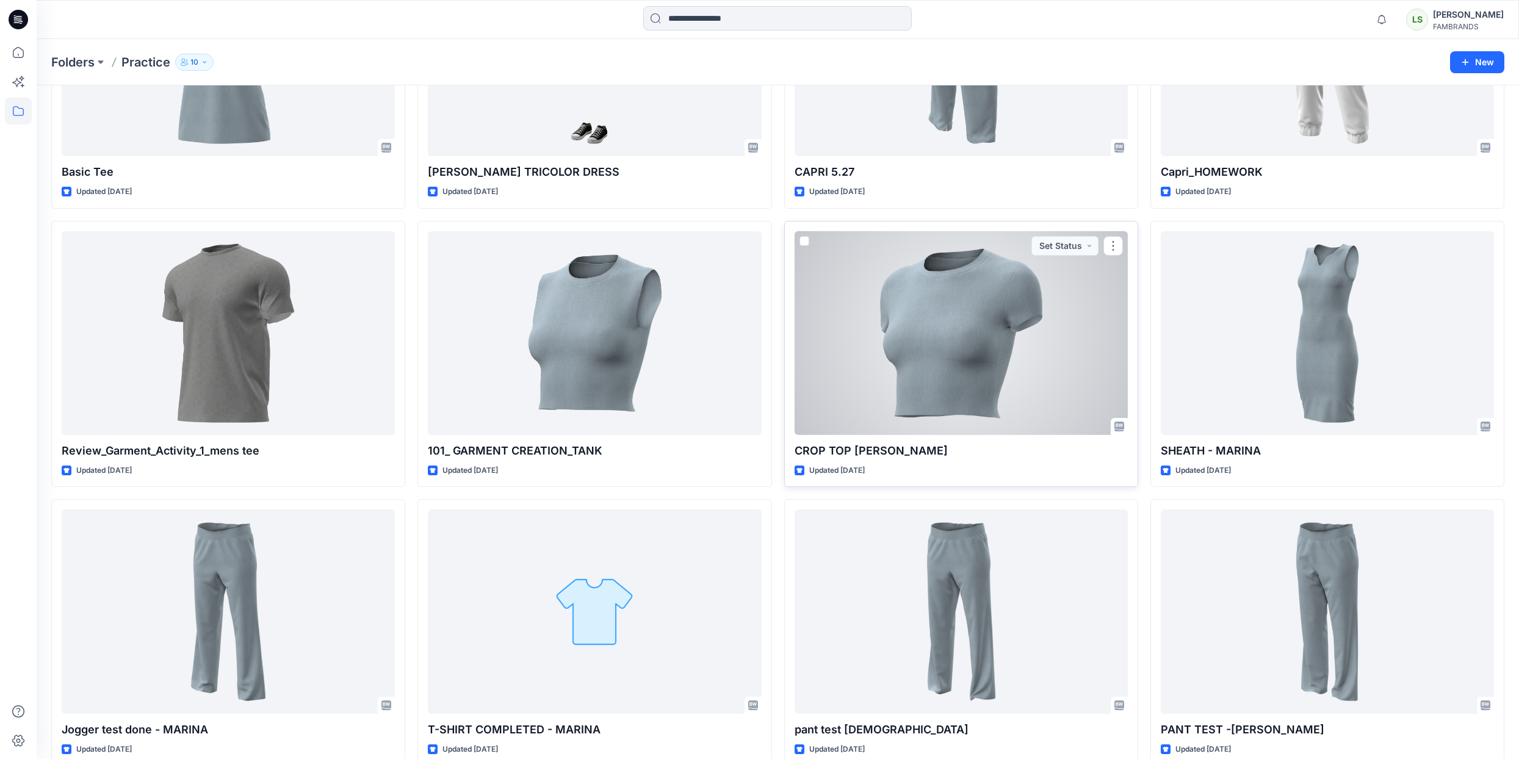
click at [997, 336] on div at bounding box center [960, 333] width 333 height 204
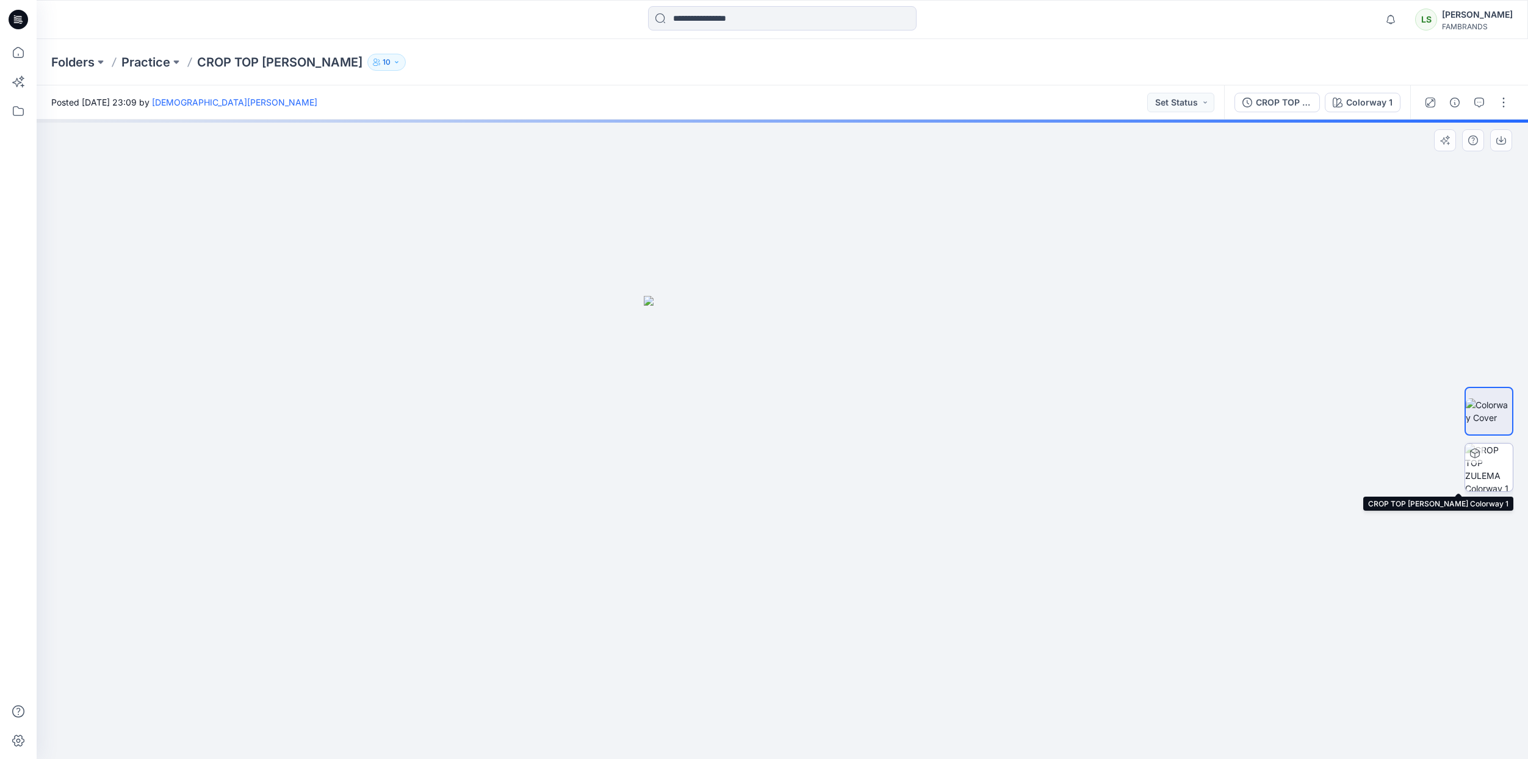
click at [1480, 466] on img at bounding box center [1489, 468] width 48 height 48
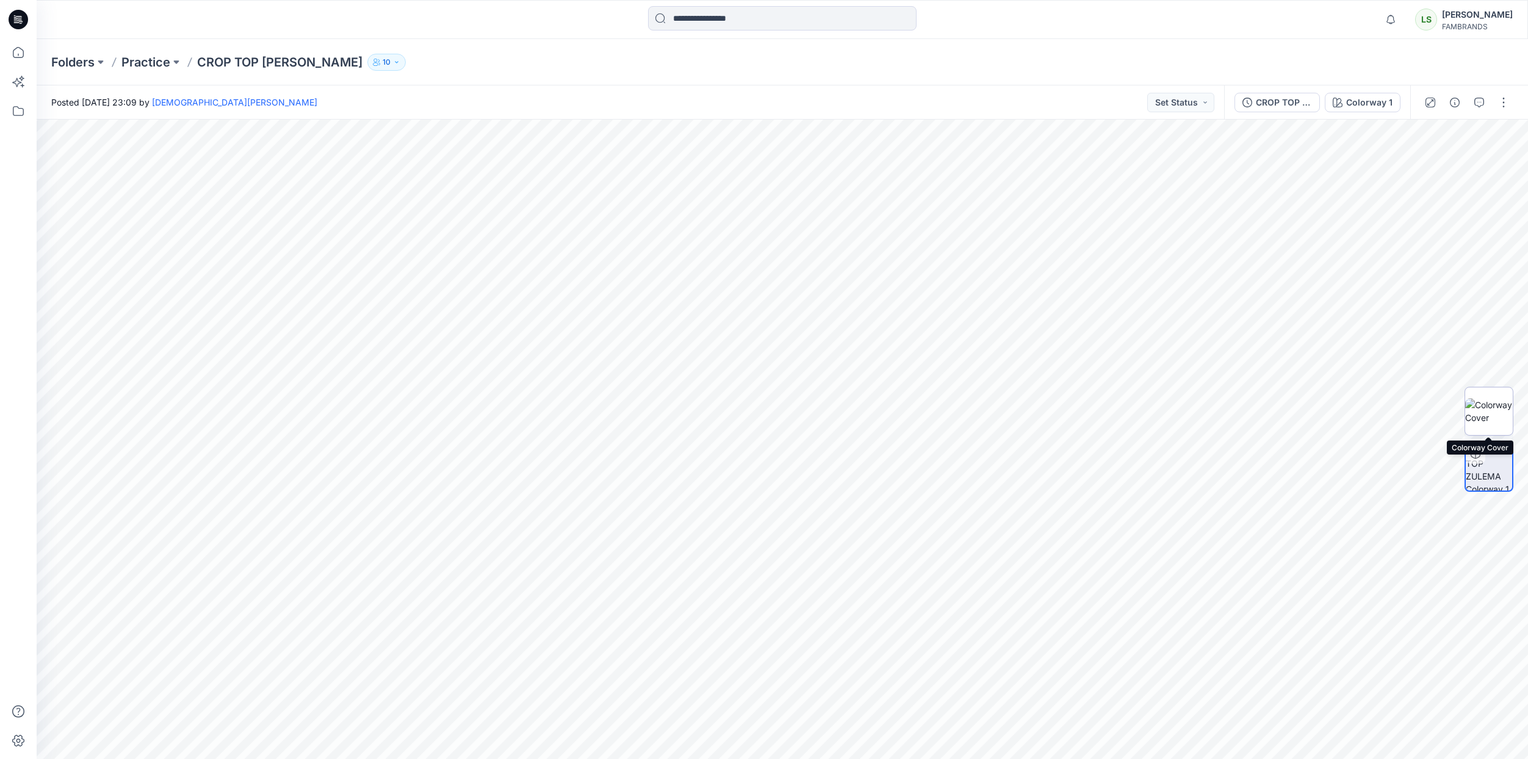
click at [1495, 407] on img at bounding box center [1489, 411] width 48 height 26
click at [1489, 470] on img at bounding box center [1489, 468] width 48 height 48
click at [161, 63] on p "Practice" at bounding box center [145, 62] width 49 height 17
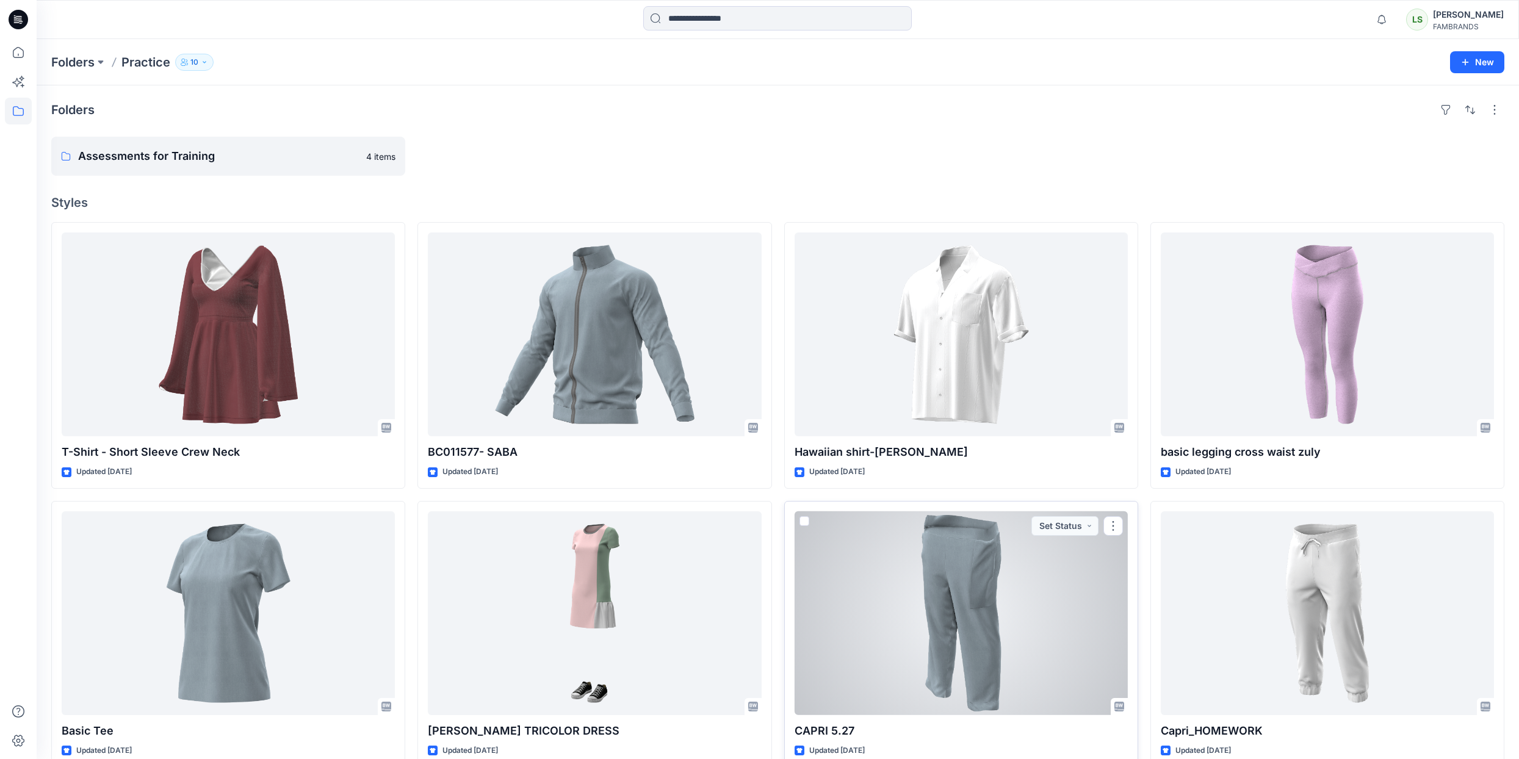
click at [952, 635] on div at bounding box center [960, 613] width 333 height 204
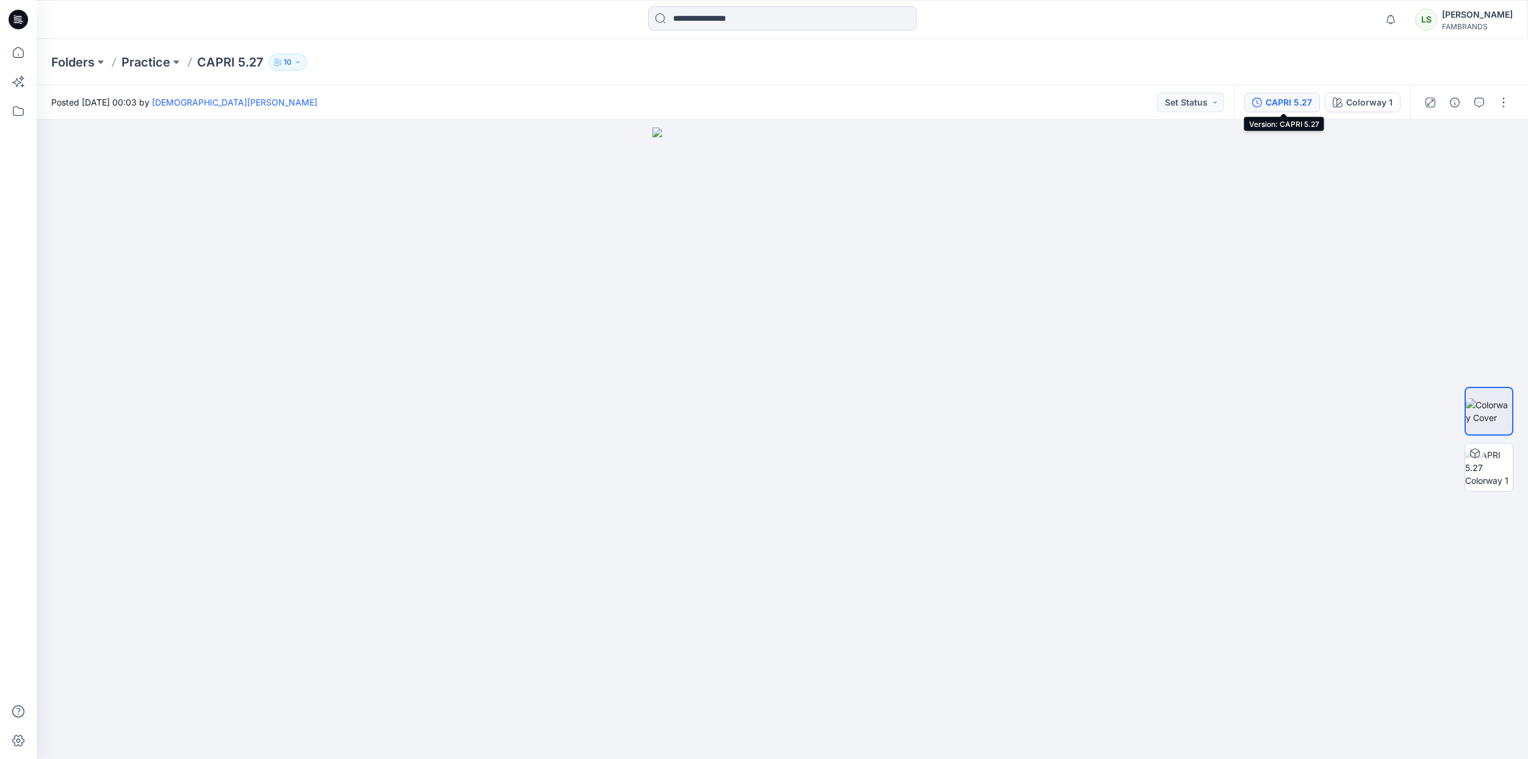
click at [1275, 101] on div "CAPRI 5.27" at bounding box center [1288, 102] width 46 height 13
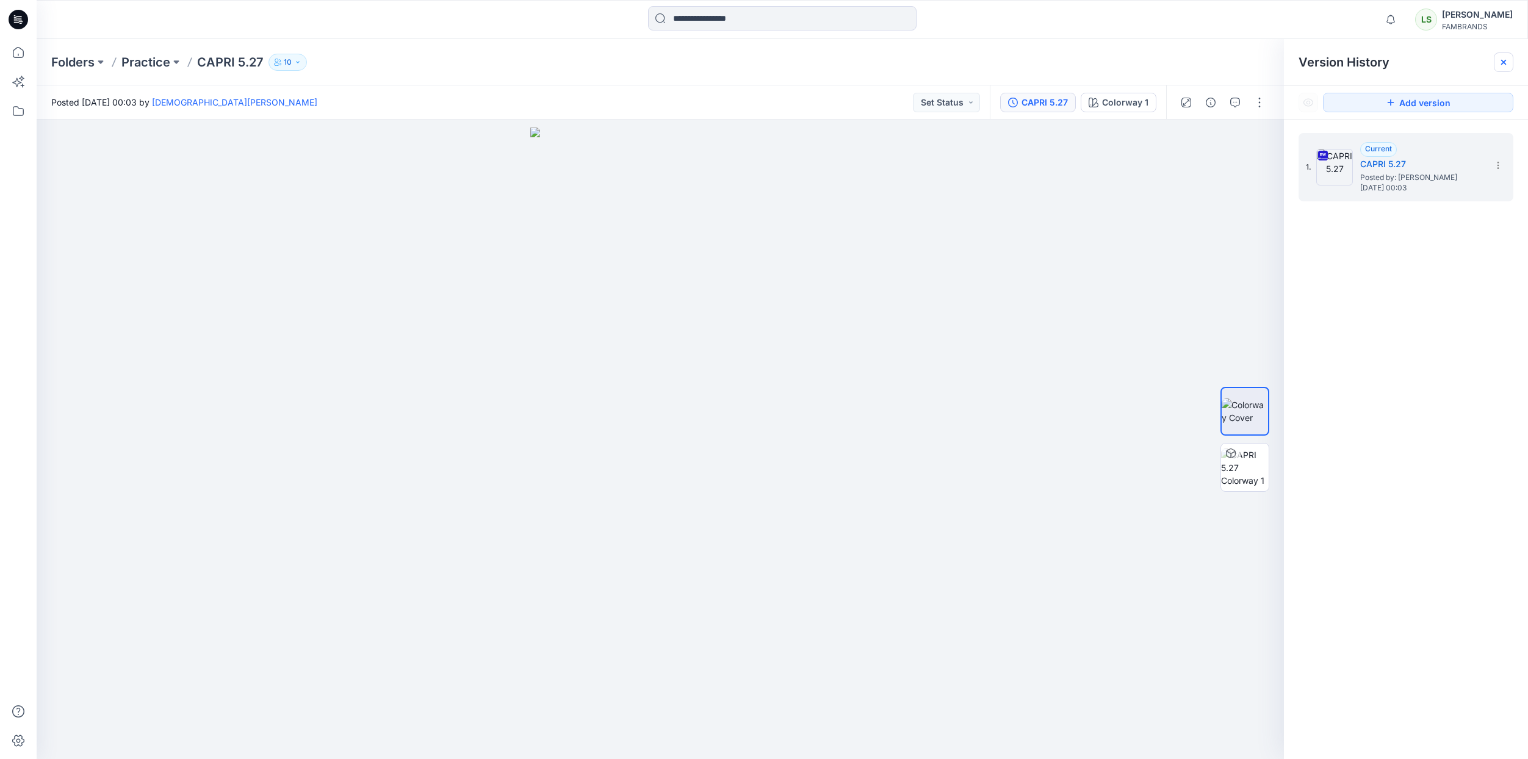
click at [1508, 64] on div at bounding box center [1504, 62] width 20 height 20
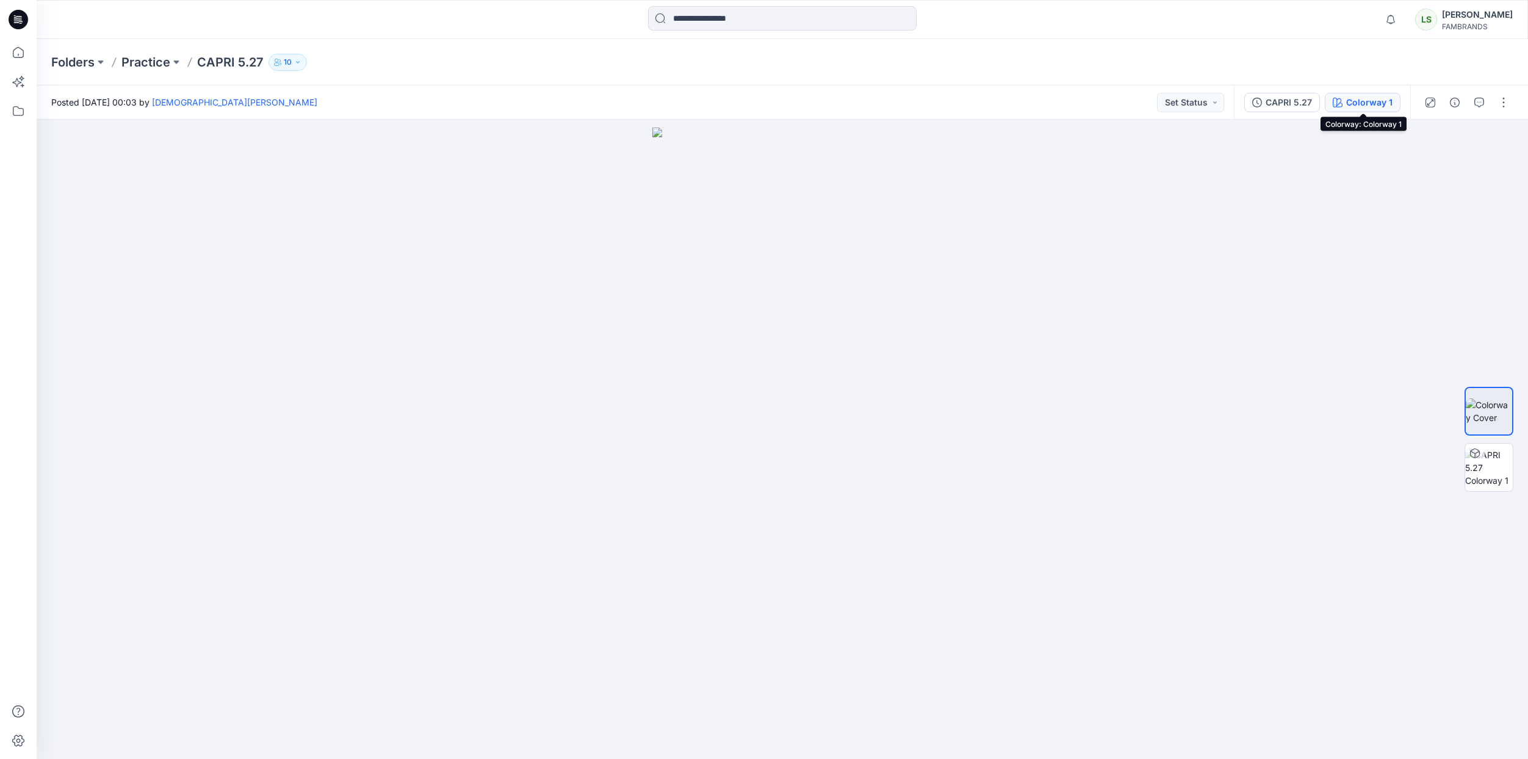
click at [1367, 106] on div "Colorway 1" at bounding box center [1369, 102] width 46 height 13
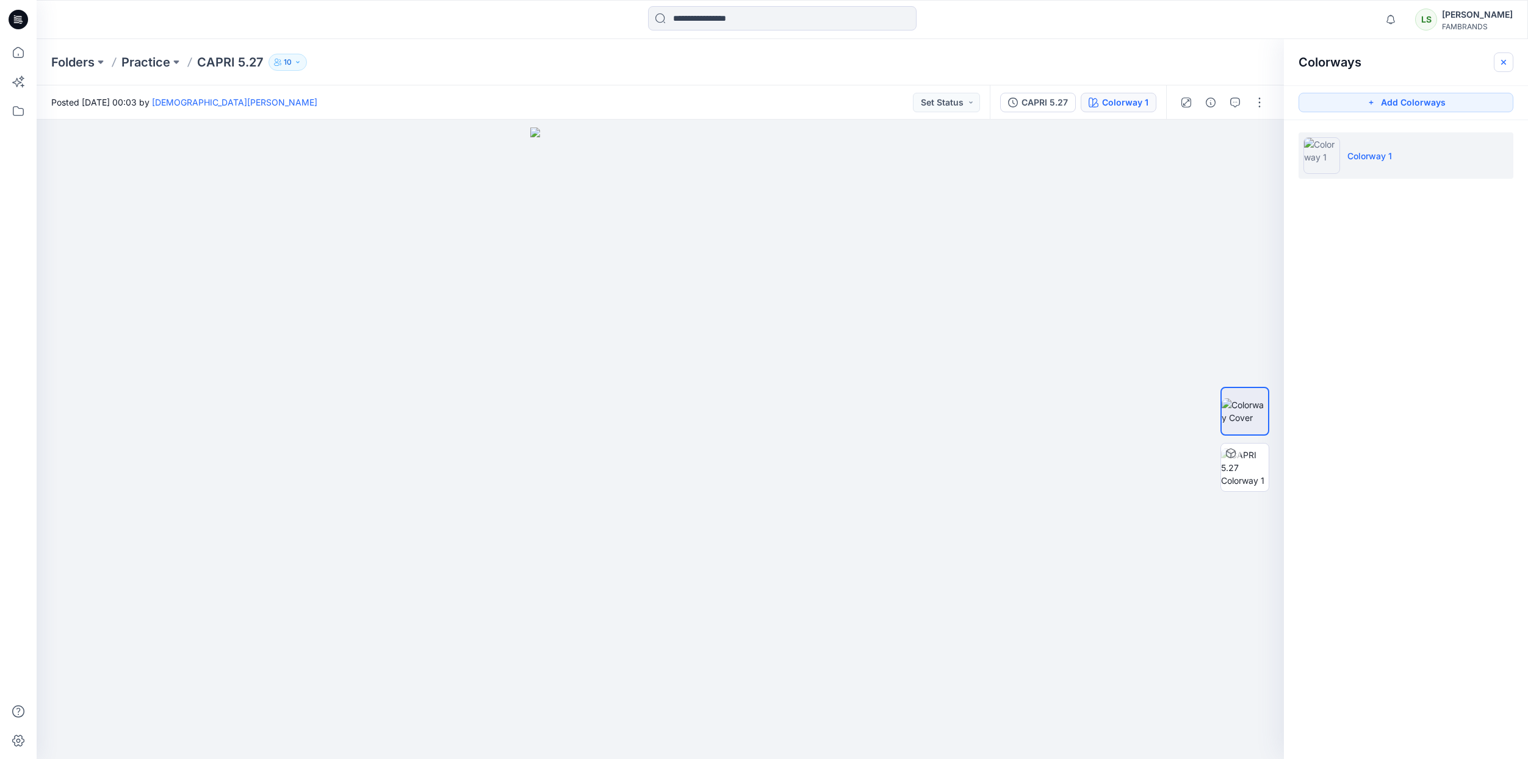
click at [1504, 60] on icon "button" at bounding box center [1503, 62] width 4 height 4
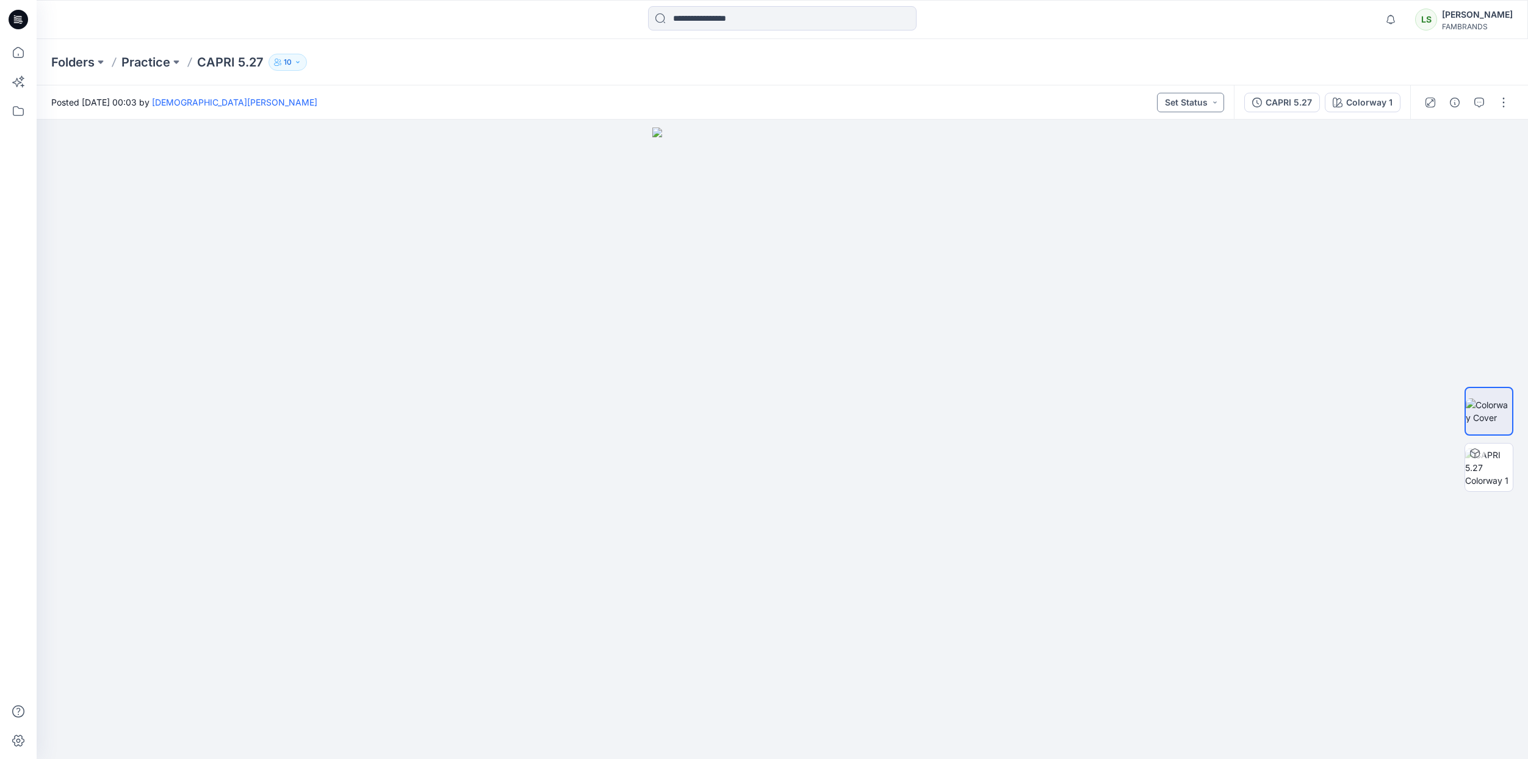
click at [1217, 100] on button "Set Status" at bounding box center [1190, 103] width 67 height 20
click at [1167, 386] on div at bounding box center [782, 439] width 1491 height 639
drag, startPoint x: 957, startPoint y: 478, endPoint x: 728, endPoint y: 448, distance: 230.7
click at [710, 483] on div at bounding box center [782, 439] width 1491 height 639
drag, startPoint x: 827, startPoint y: 315, endPoint x: 861, endPoint y: 406, distance: 96.9
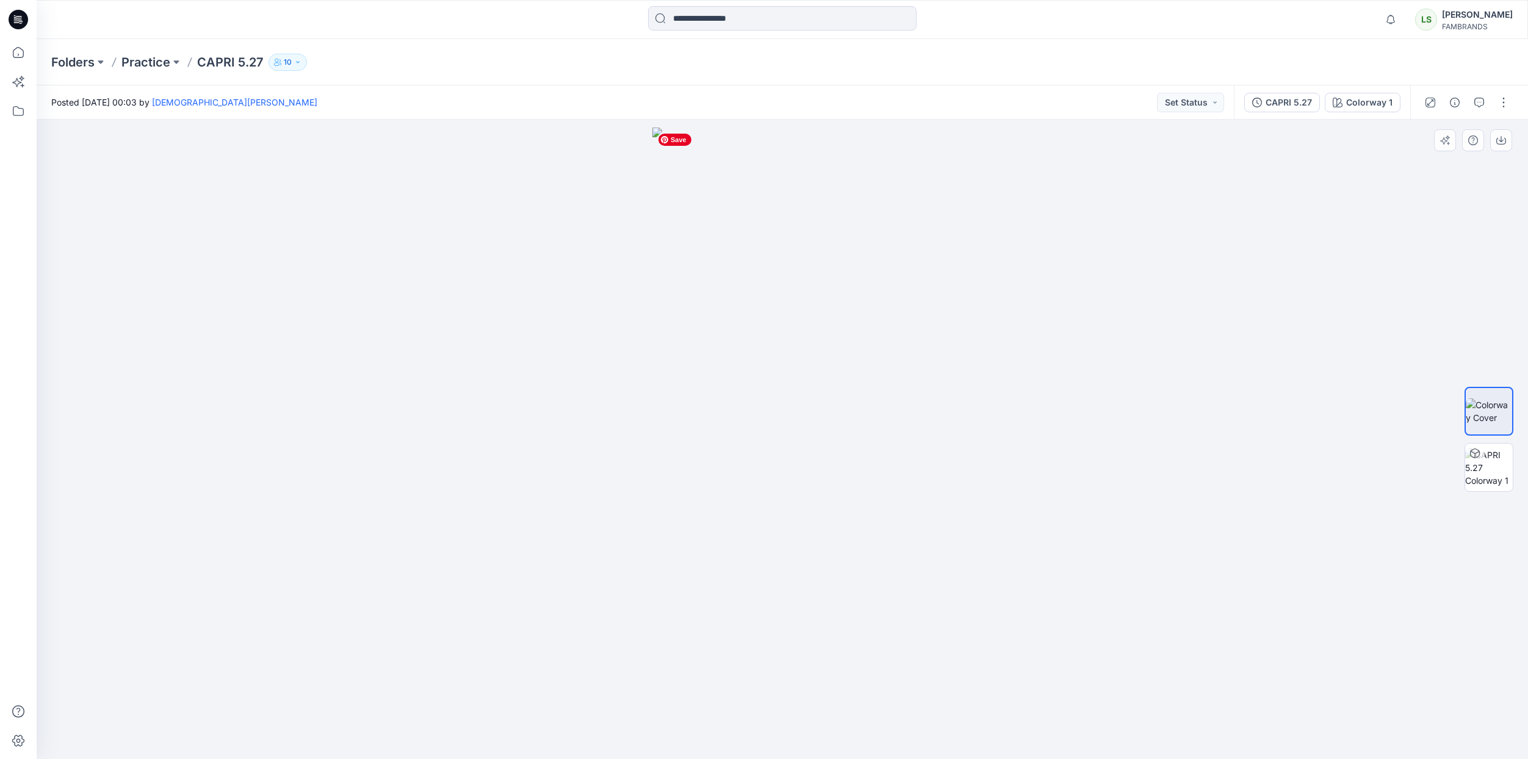
click at [860, 406] on img at bounding box center [782, 443] width 260 height 631
drag, startPoint x: 1074, startPoint y: 288, endPoint x: 1061, endPoint y: 359, distance: 71.9
click at [1056, 353] on div at bounding box center [782, 439] width 1491 height 639
click at [1497, 477] on img at bounding box center [1489, 467] width 48 height 38
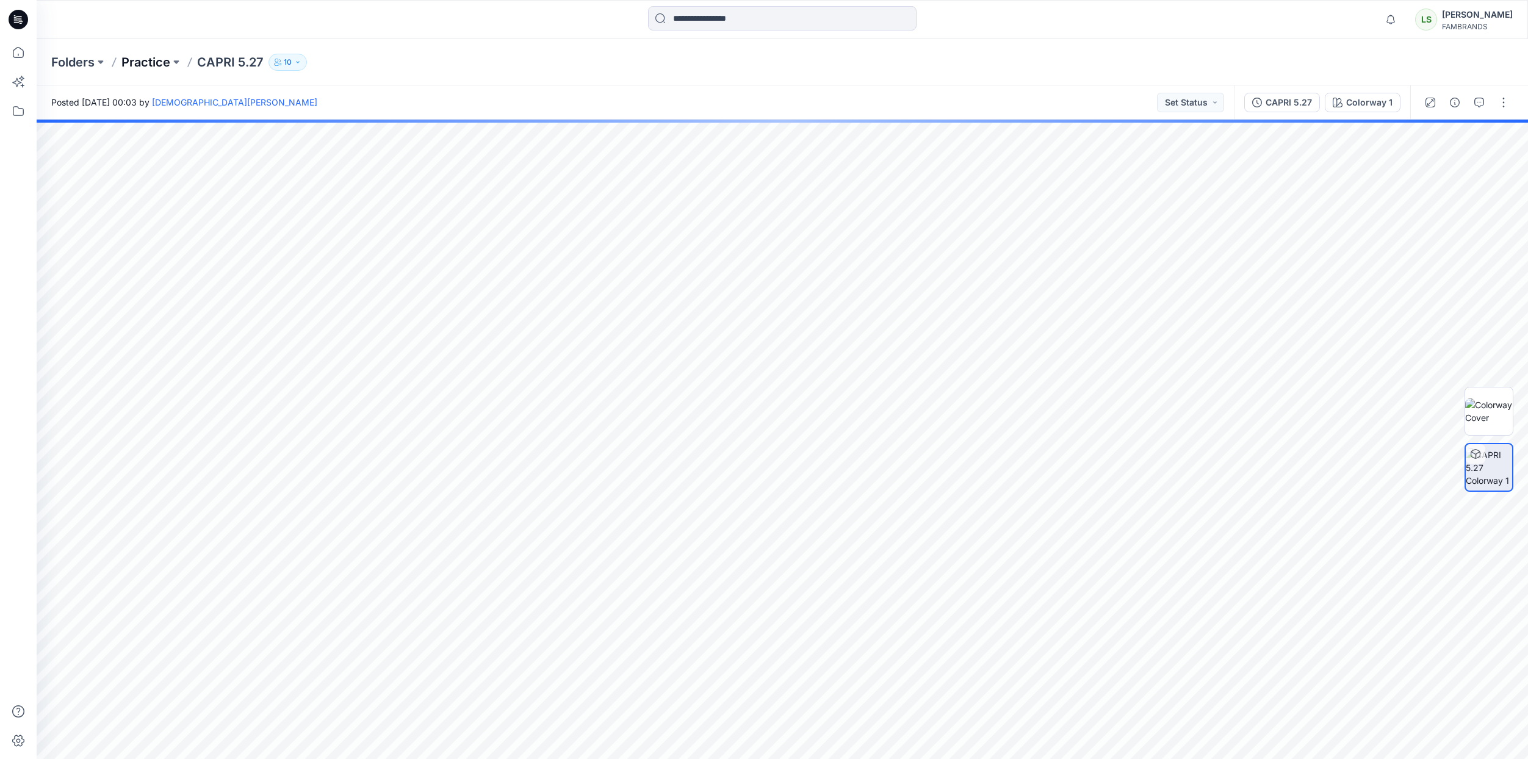
click at [151, 65] on p "Practice" at bounding box center [145, 62] width 49 height 17
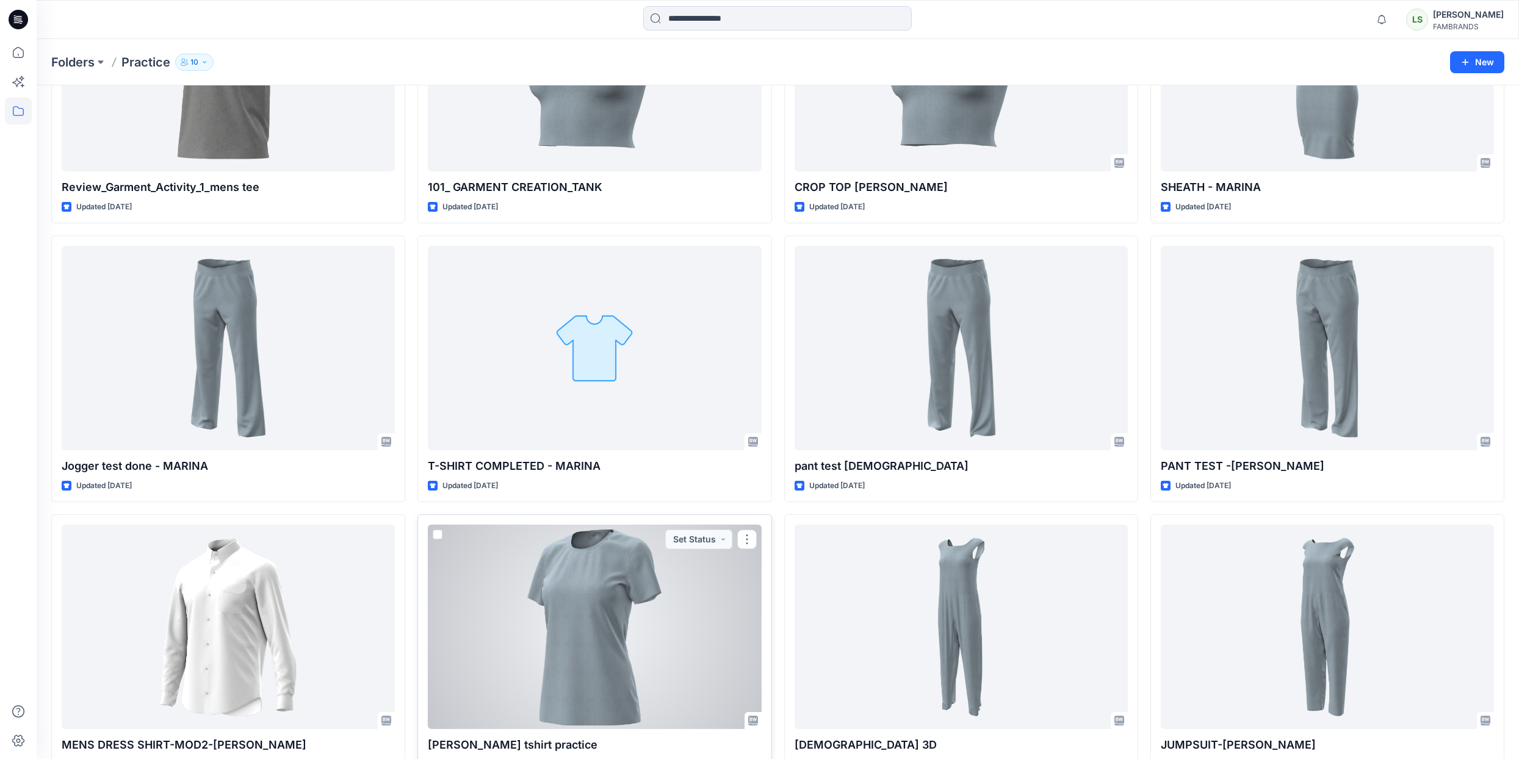
scroll to position [1138, 0]
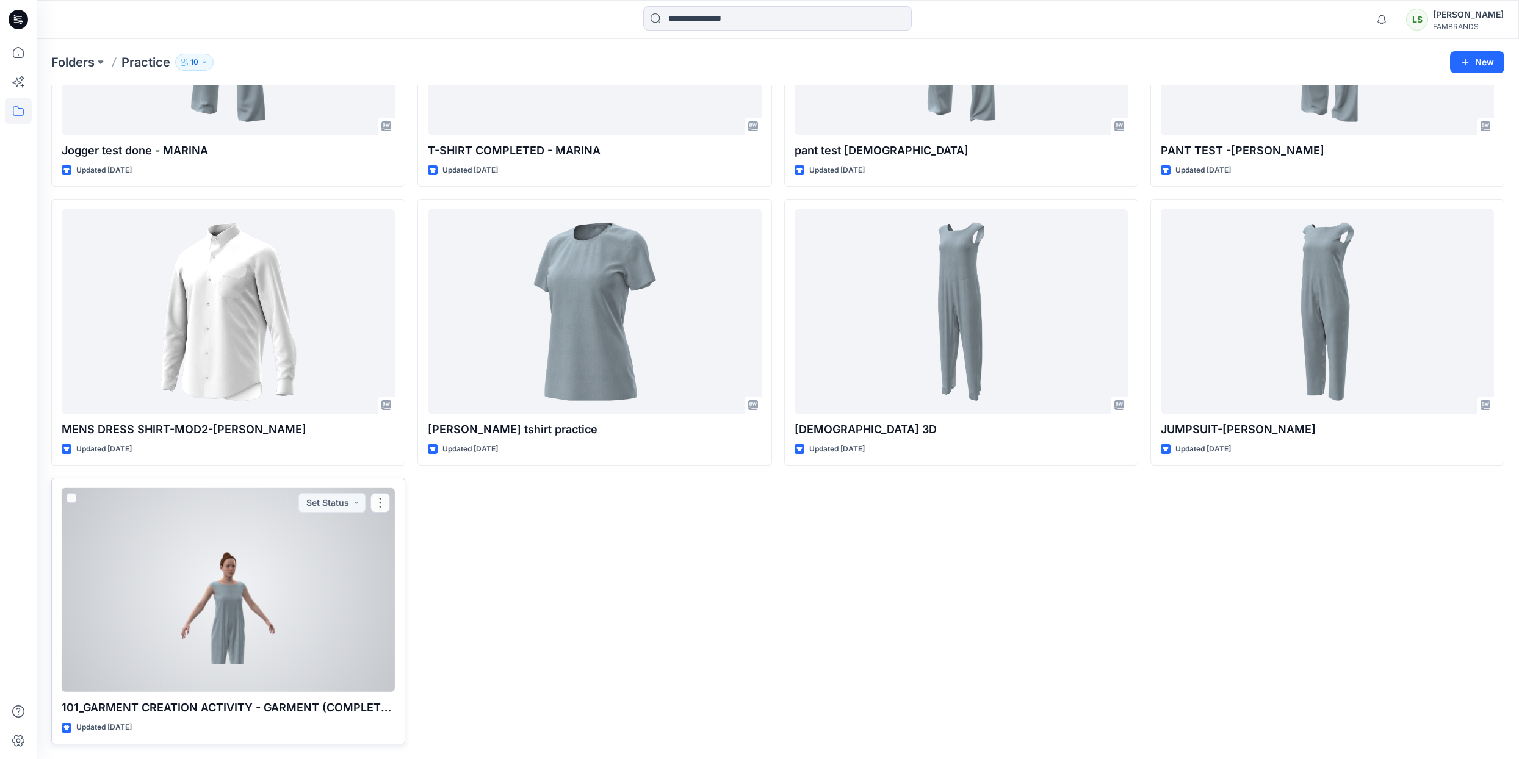
click at [260, 624] on div at bounding box center [228, 590] width 333 height 204
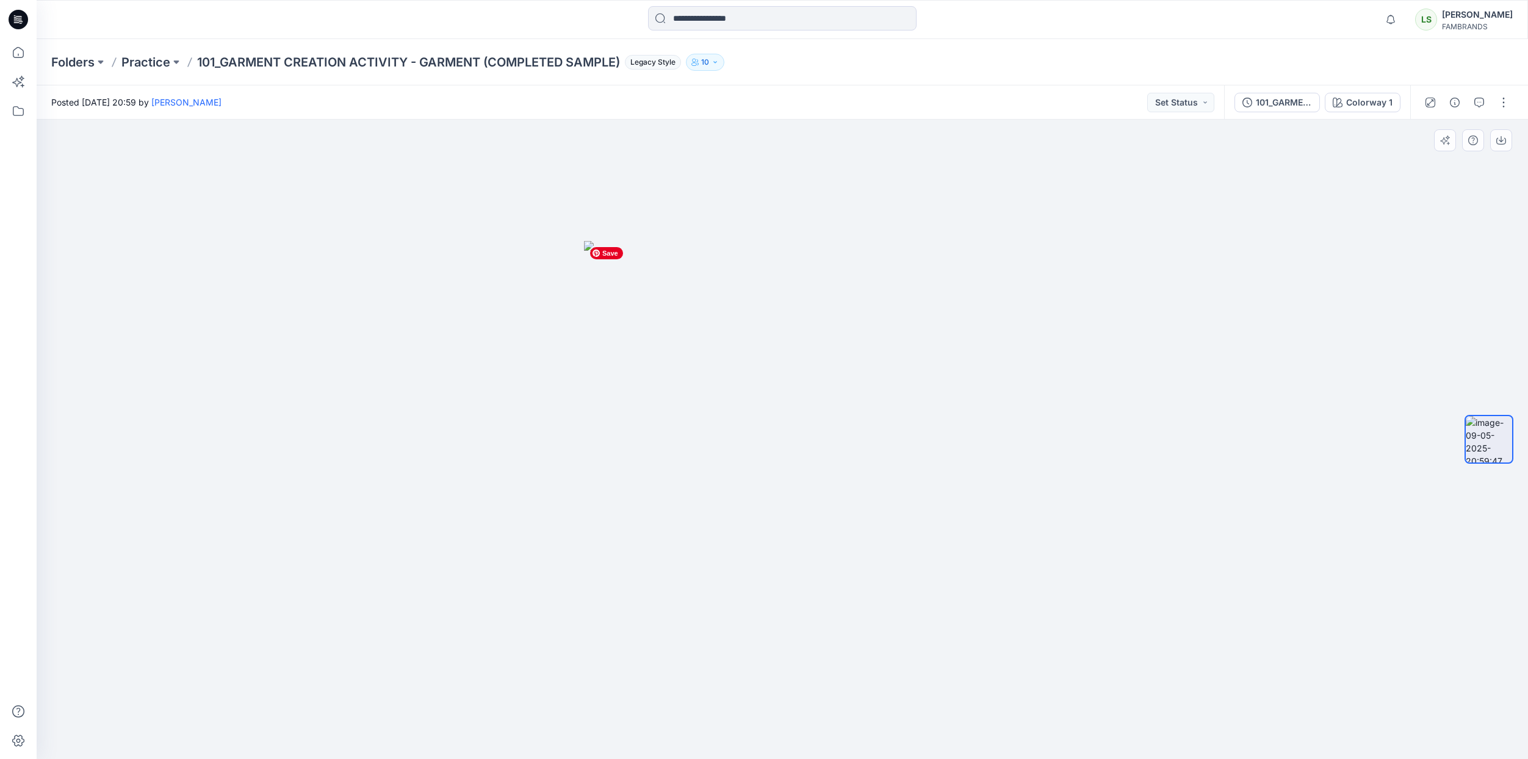
drag, startPoint x: 896, startPoint y: 450, endPoint x: 659, endPoint y: 507, distance: 243.6
click at [659, 507] on img at bounding box center [782, 500] width 397 height 518
click at [1269, 99] on div "101_GARMENT CREATION ACTIVITY - GARMENT (COMPLETED SAMPLE)" at bounding box center [1284, 102] width 56 height 13
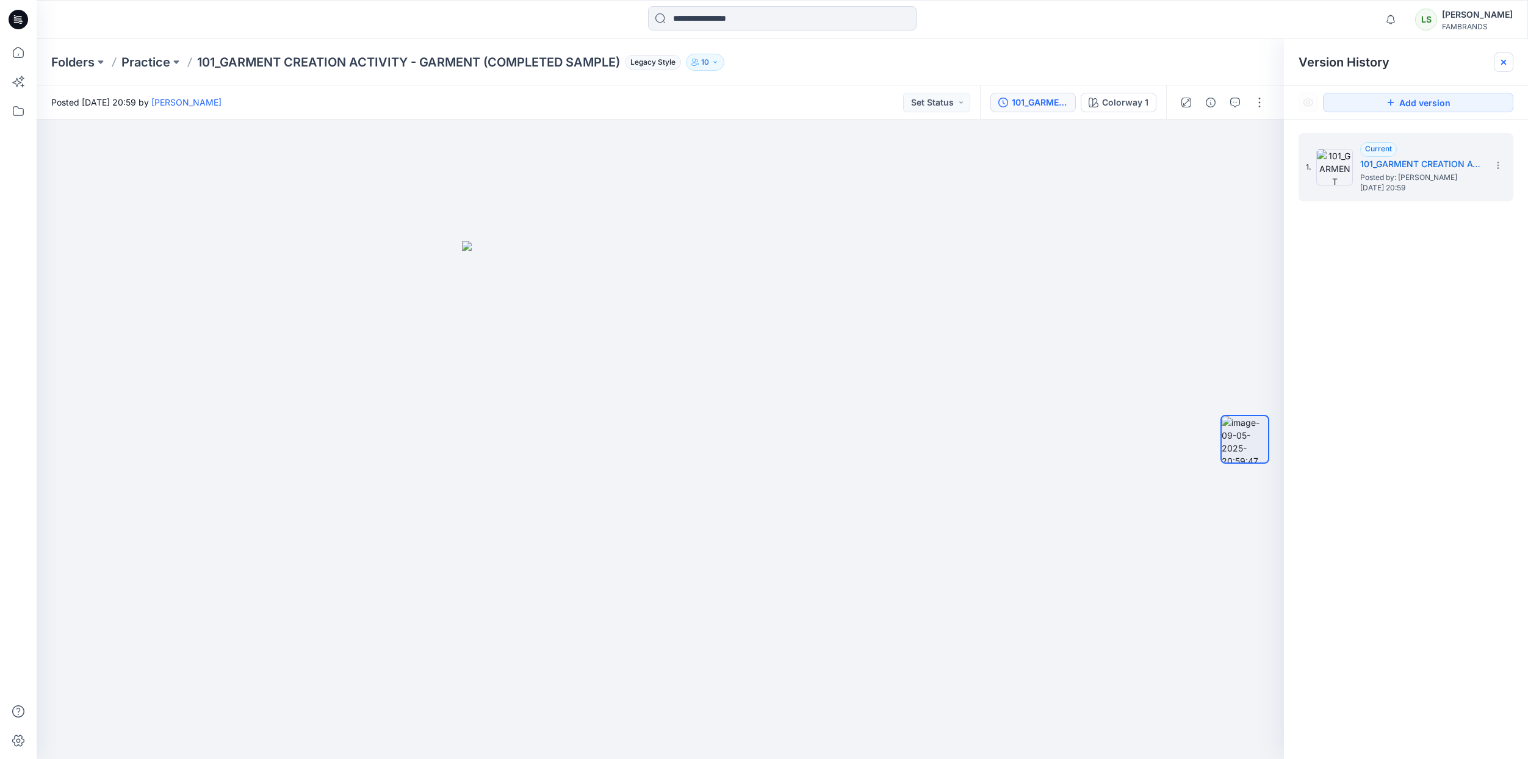
click at [1511, 58] on div at bounding box center [1504, 62] width 20 height 20
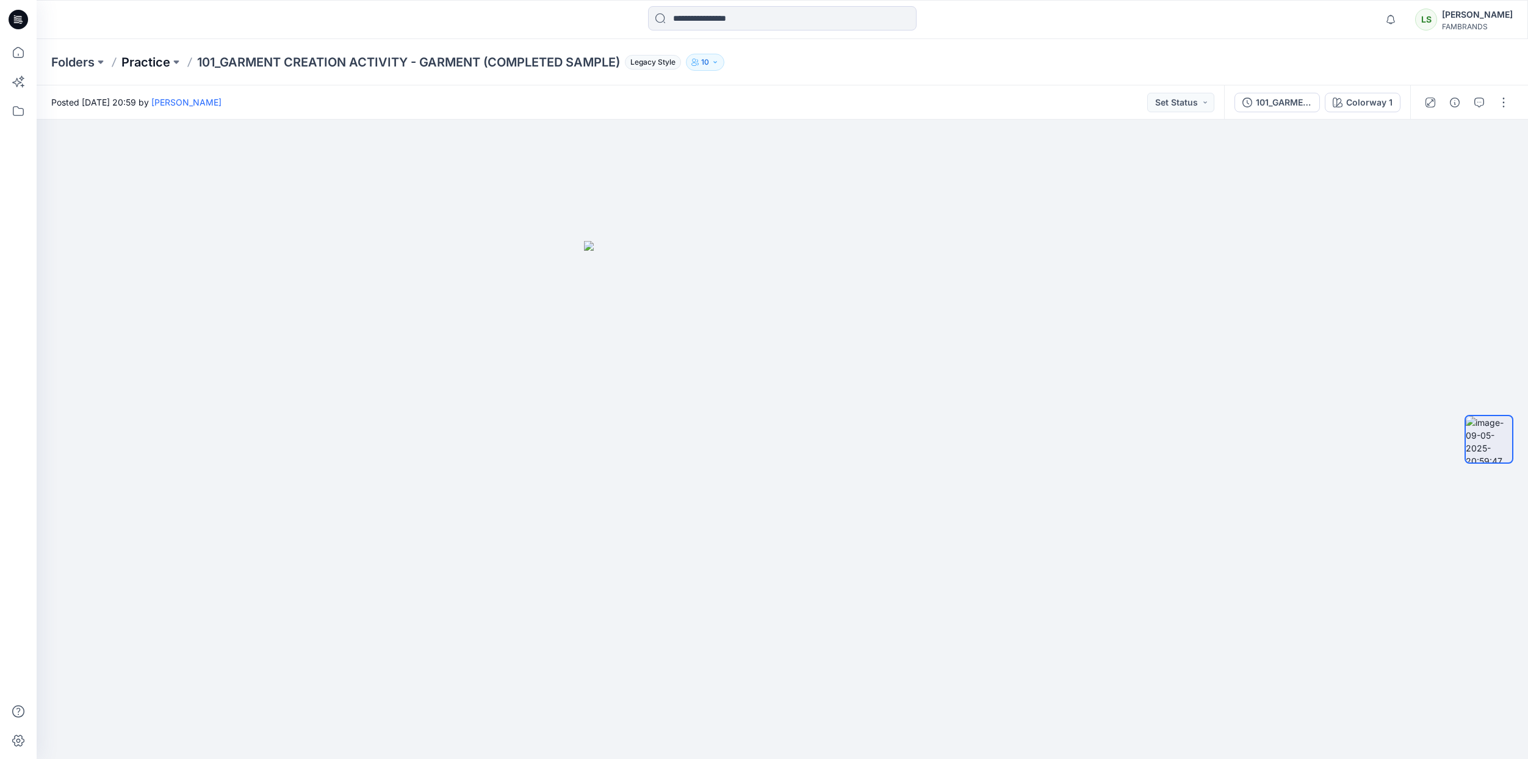
click at [158, 59] on p "Practice" at bounding box center [145, 62] width 49 height 17
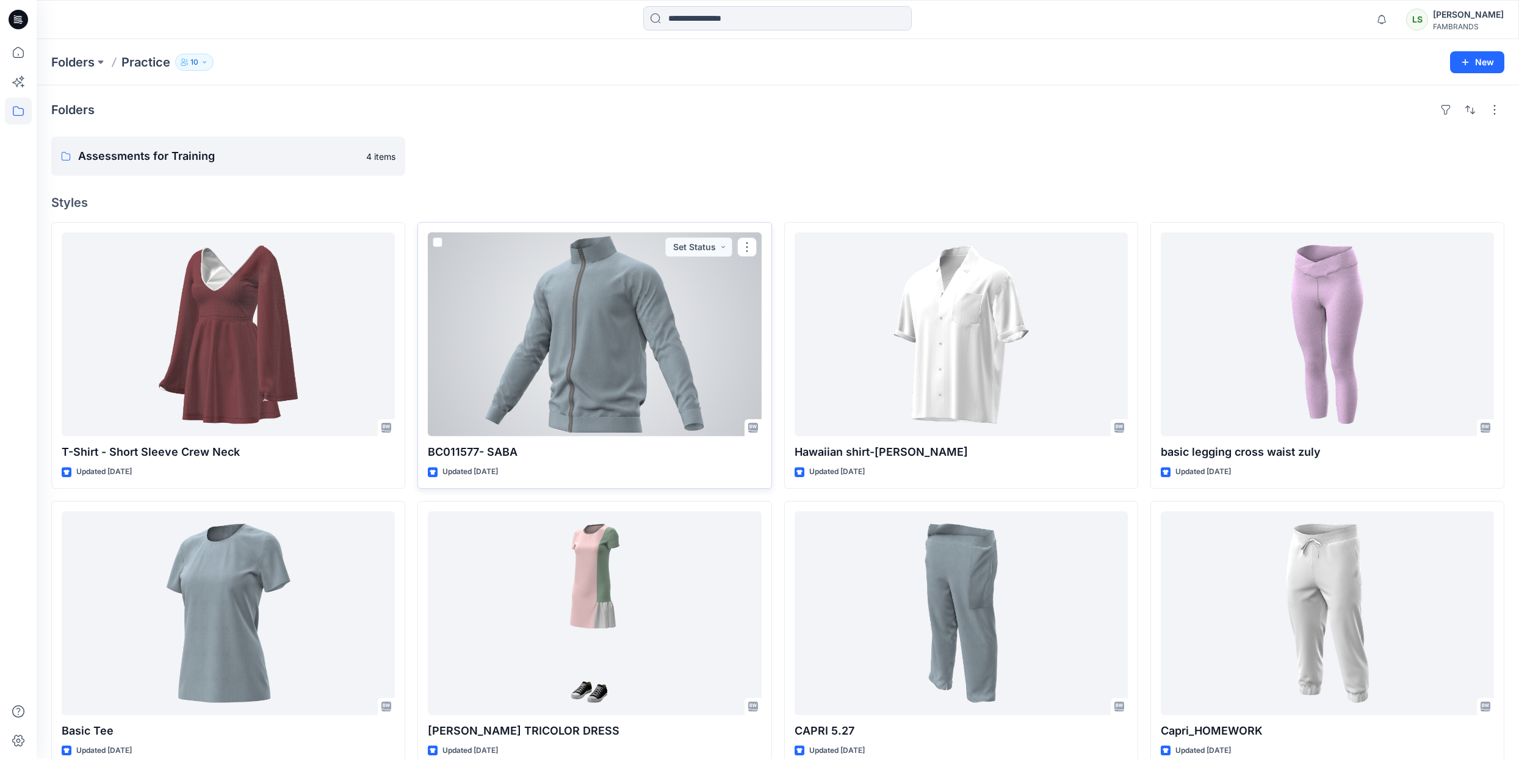
click at [603, 313] on div at bounding box center [594, 334] width 333 height 204
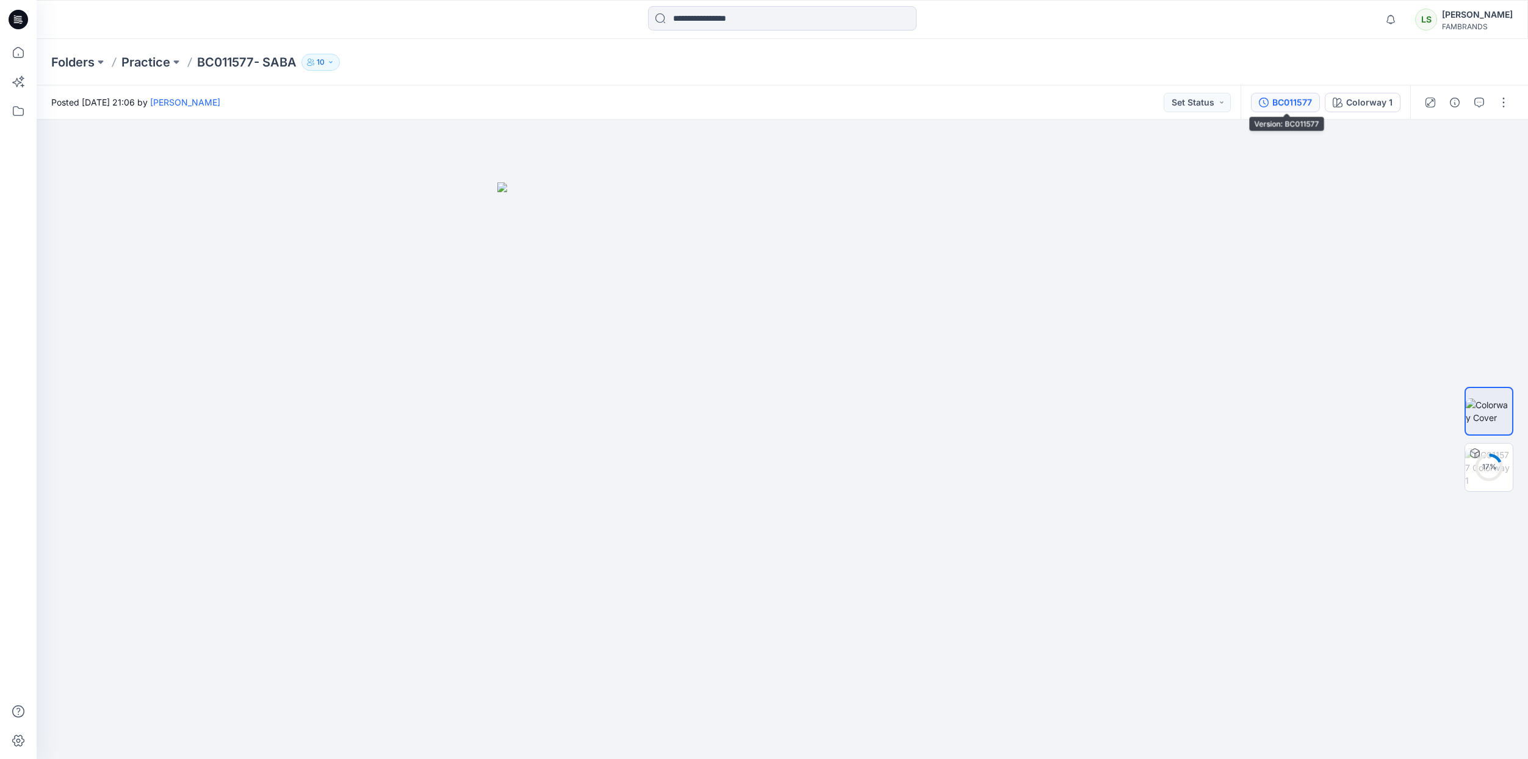
click at [1289, 101] on div "BC011577" at bounding box center [1292, 102] width 40 height 13
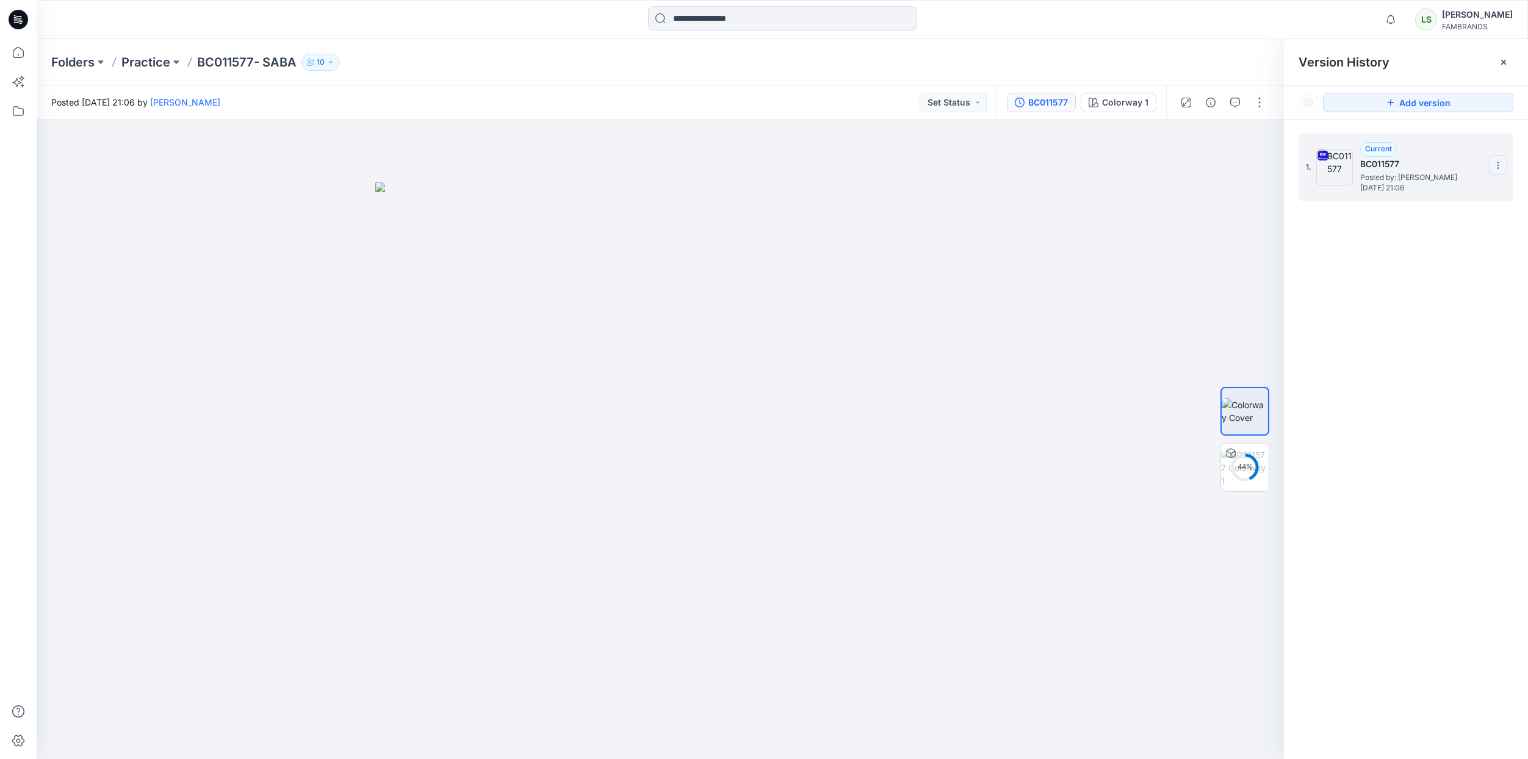
click at [1494, 167] on icon at bounding box center [1498, 165] width 10 height 10
click at [158, 63] on p "Practice" at bounding box center [145, 62] width 49 height 17
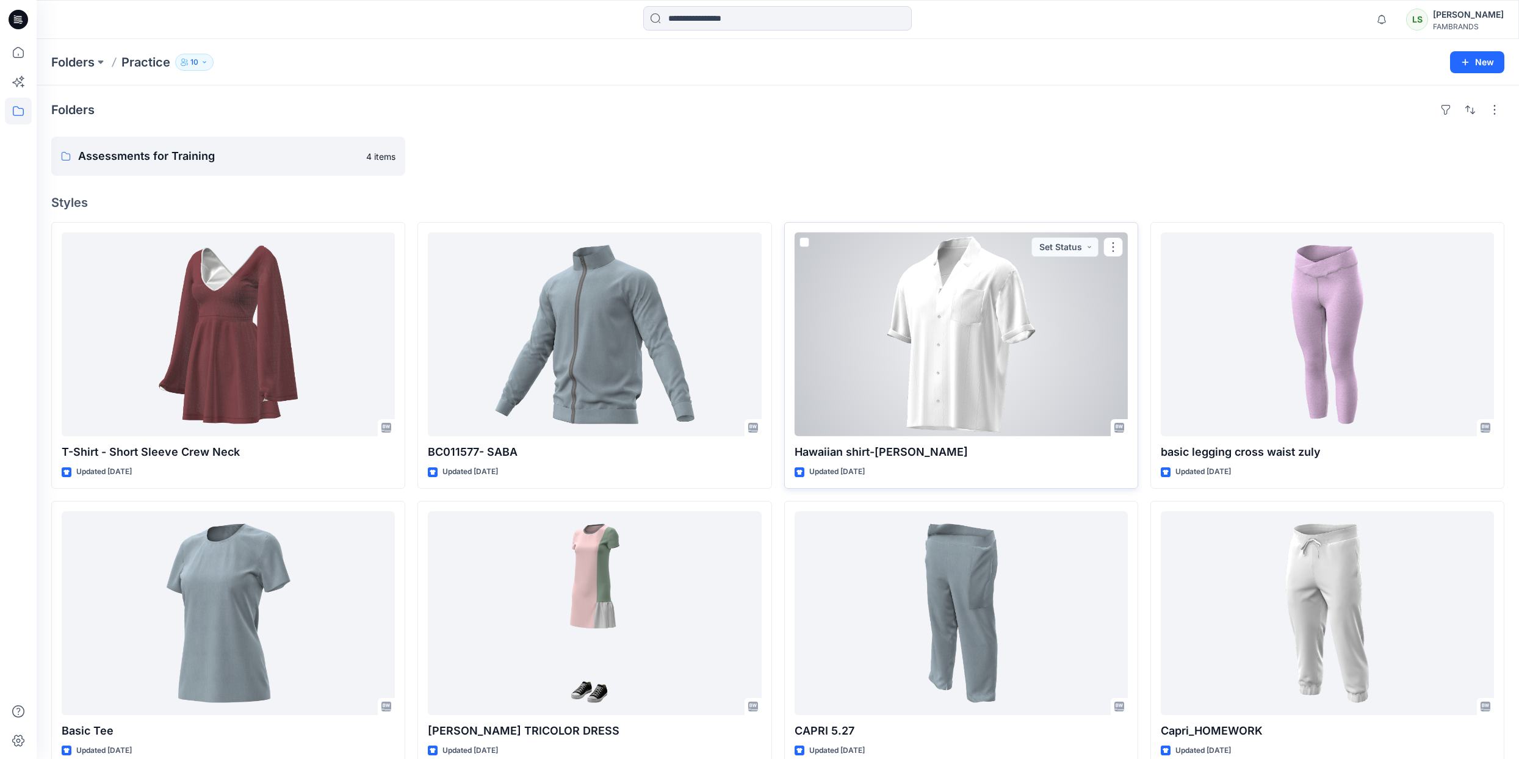
click at [930, 340] on div at bounding box center [960, 334] width 333 height 204
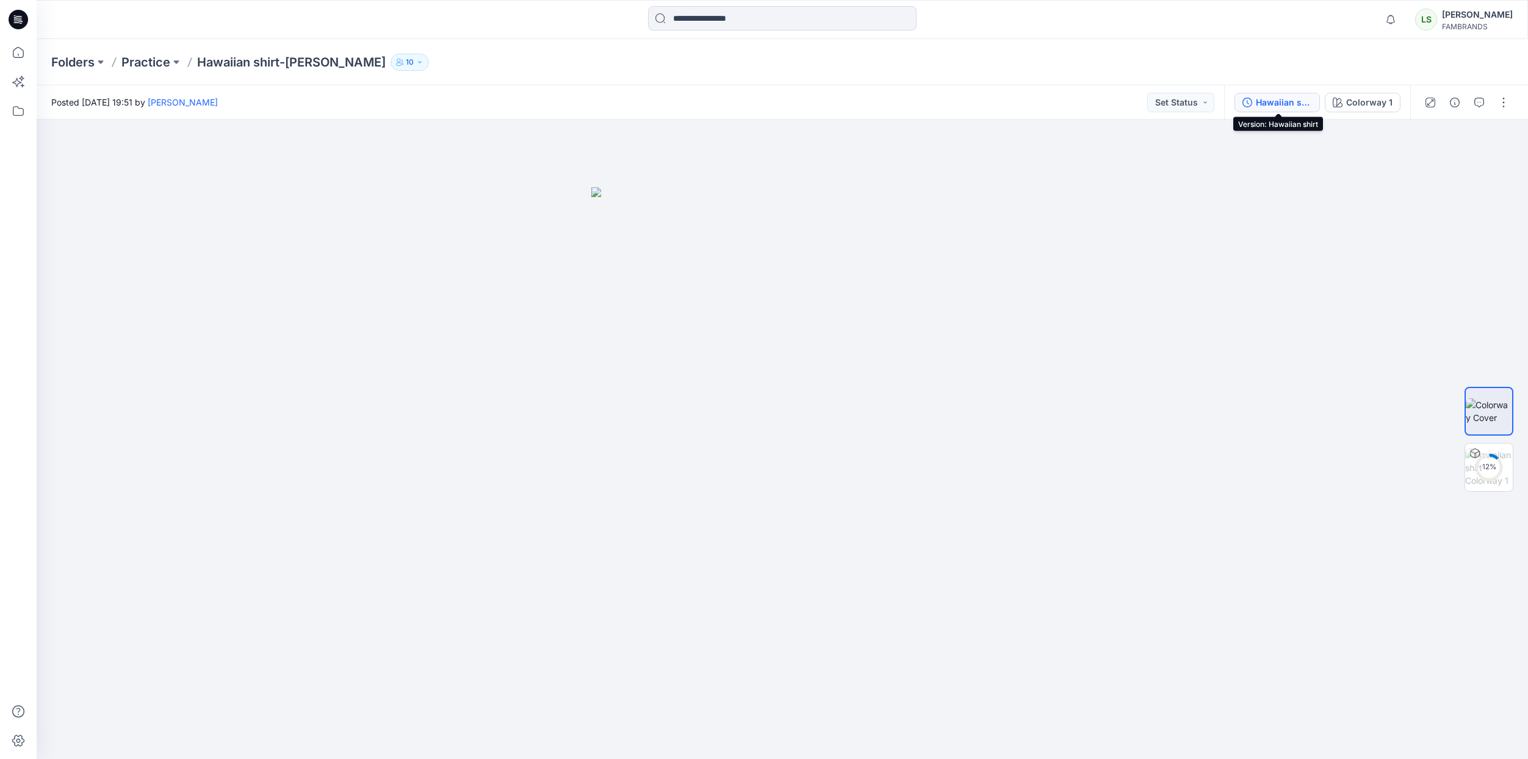
click at [1275, 106] on div "Hawaiian shirt" at bounding box center [1284, 102] width 56 height 13
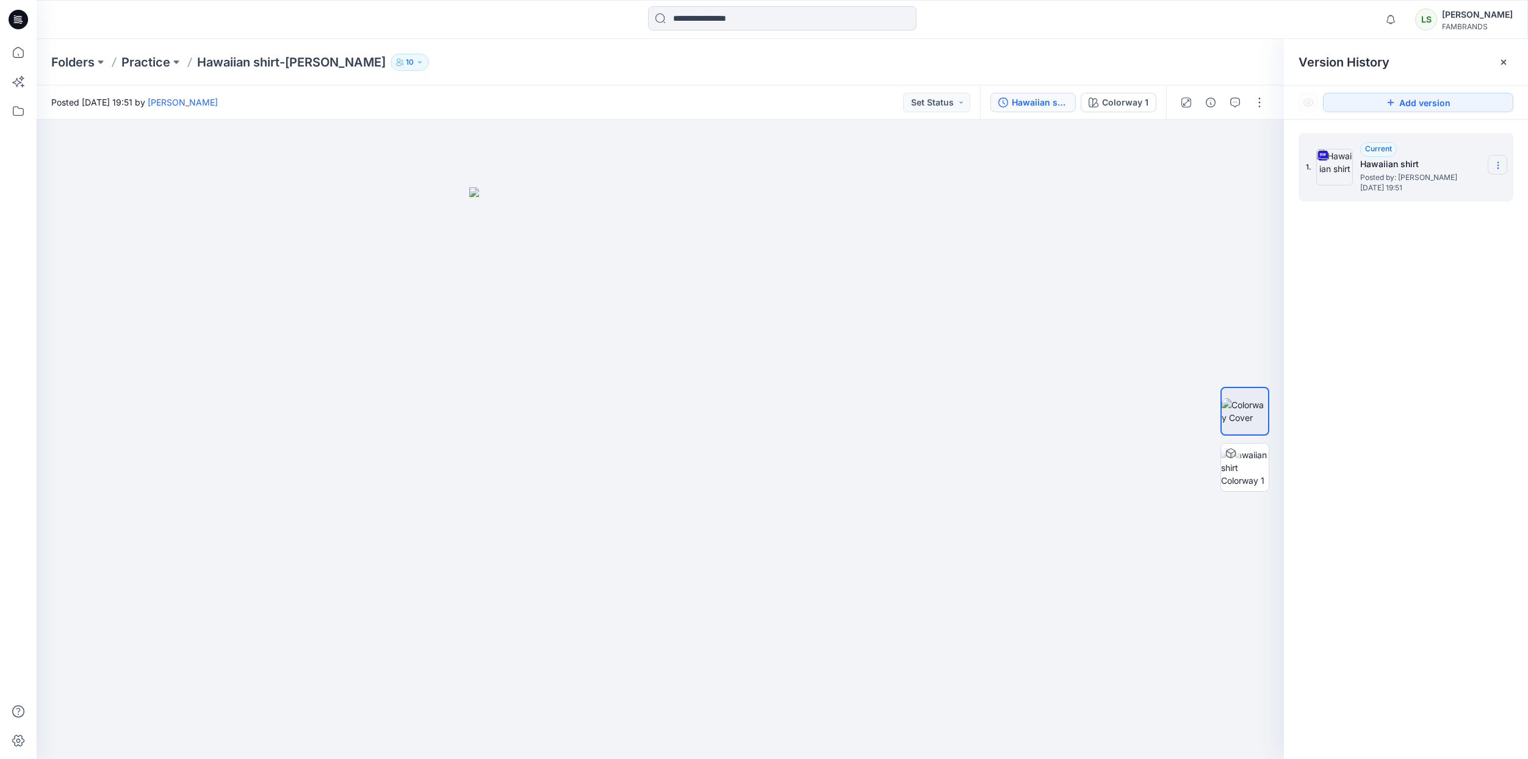
click at [1502, 162] on icon at bounding box center [1498, 165] width 10 height 10
click at [131, 74] on div "Folders Practice Hawaiian shirt-[PERSON_NAME] 10" at bounding box center [782, 62] width 1491 height 46
click at [134, 62] on p "Practice" at bounding box center [145, 62] width 49 height 17
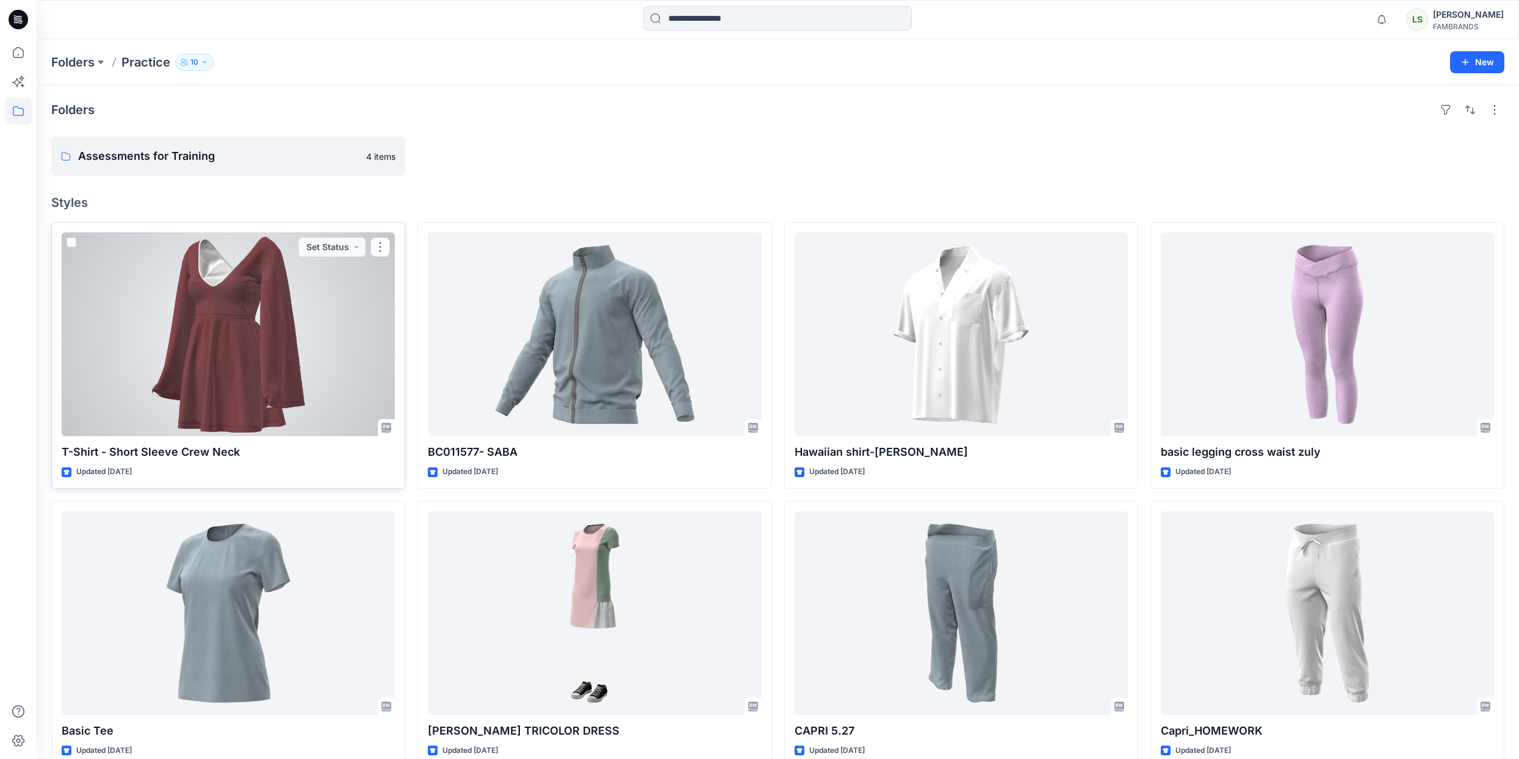
click at [308, 360] on div at bounding box center [228, 334] width 333 height 204
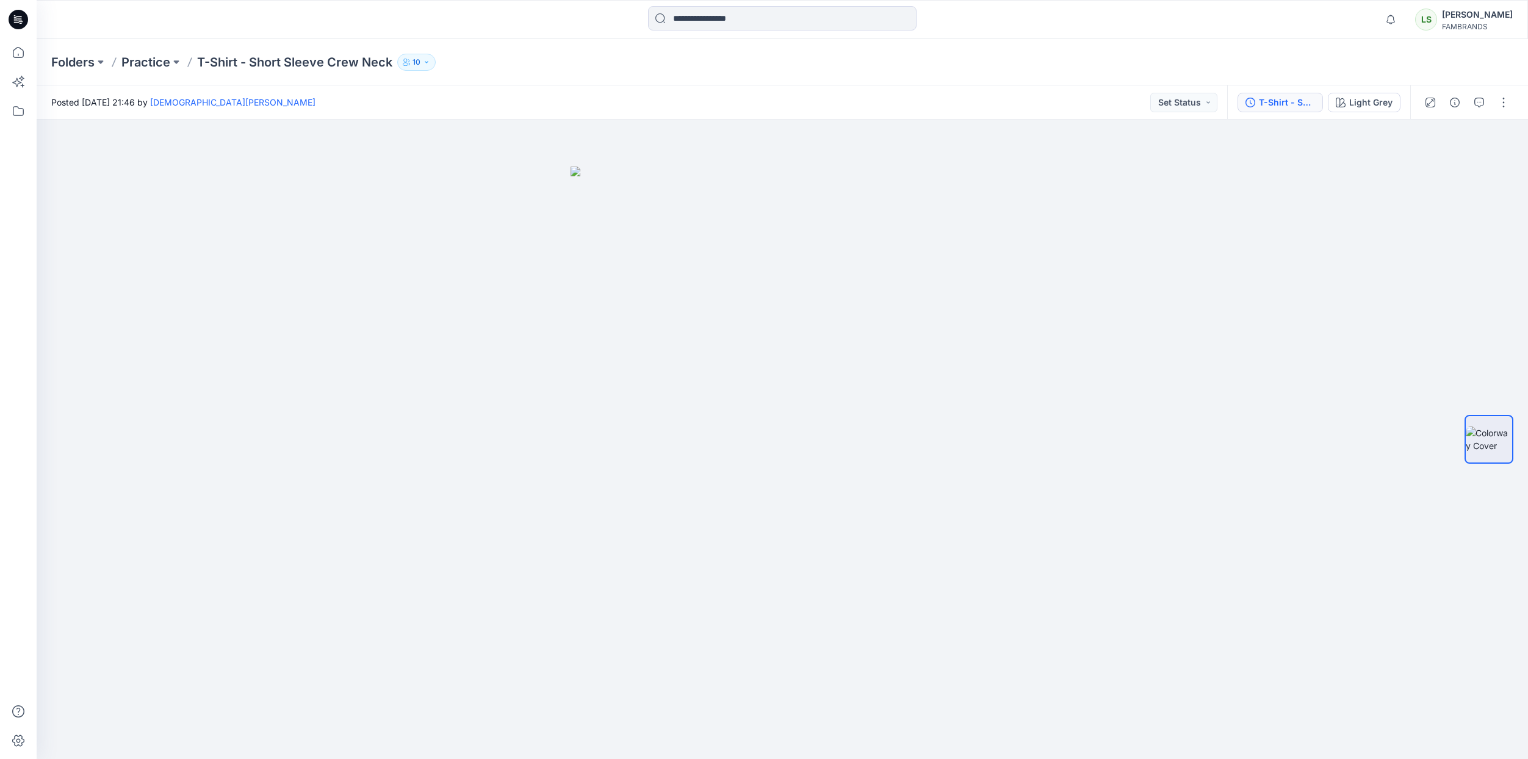
click at [1276, 103] on div "T-Shirt - Short Sleeve Crew Neck" at bounding box center [1287, 102] width 56 height 13
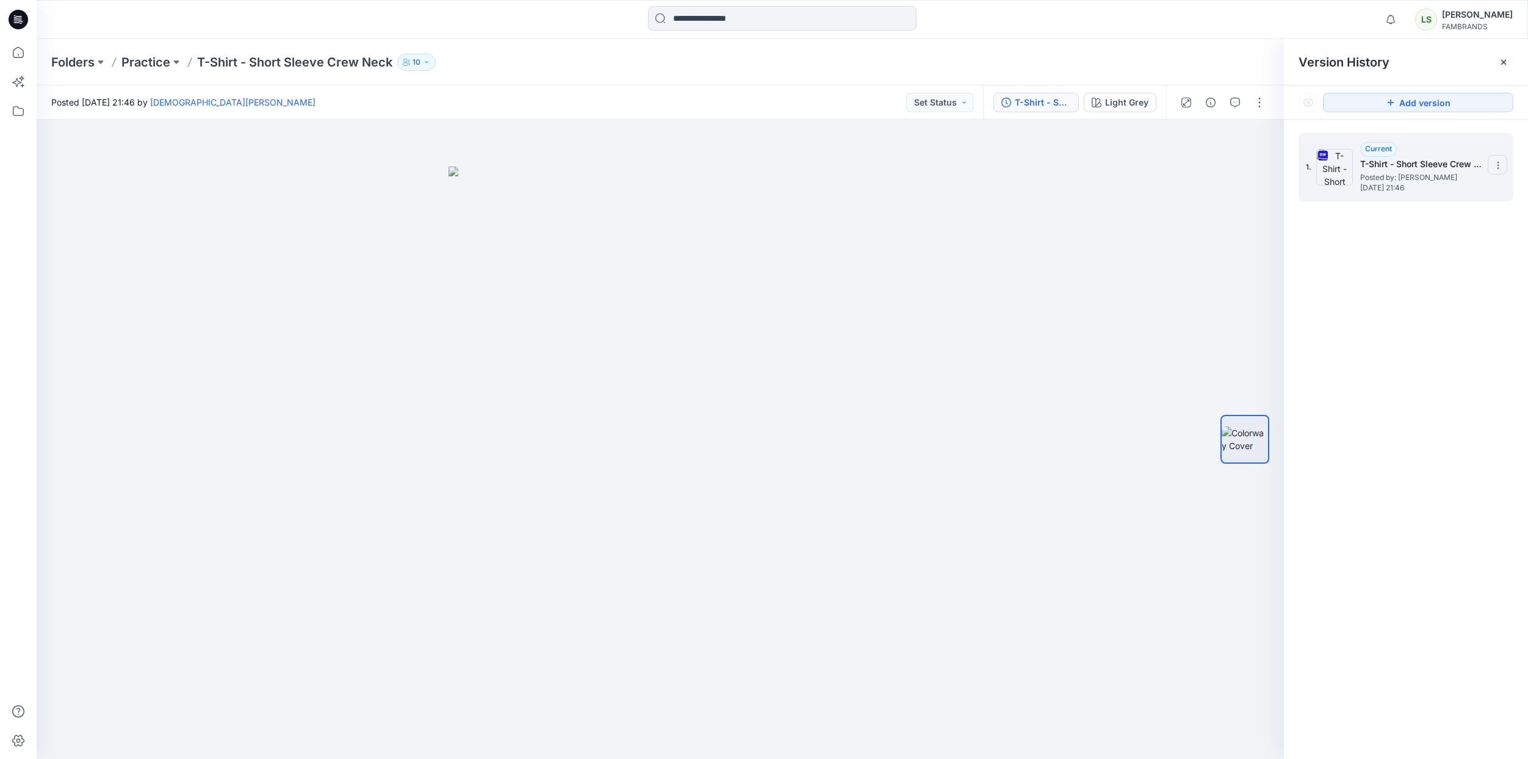
click at [1494, 164] on icon at bounding box center [1498, 165] width 10 height 10
click at [1501, 62] on icon at bounding box center [1503, 62] width 10 height 10
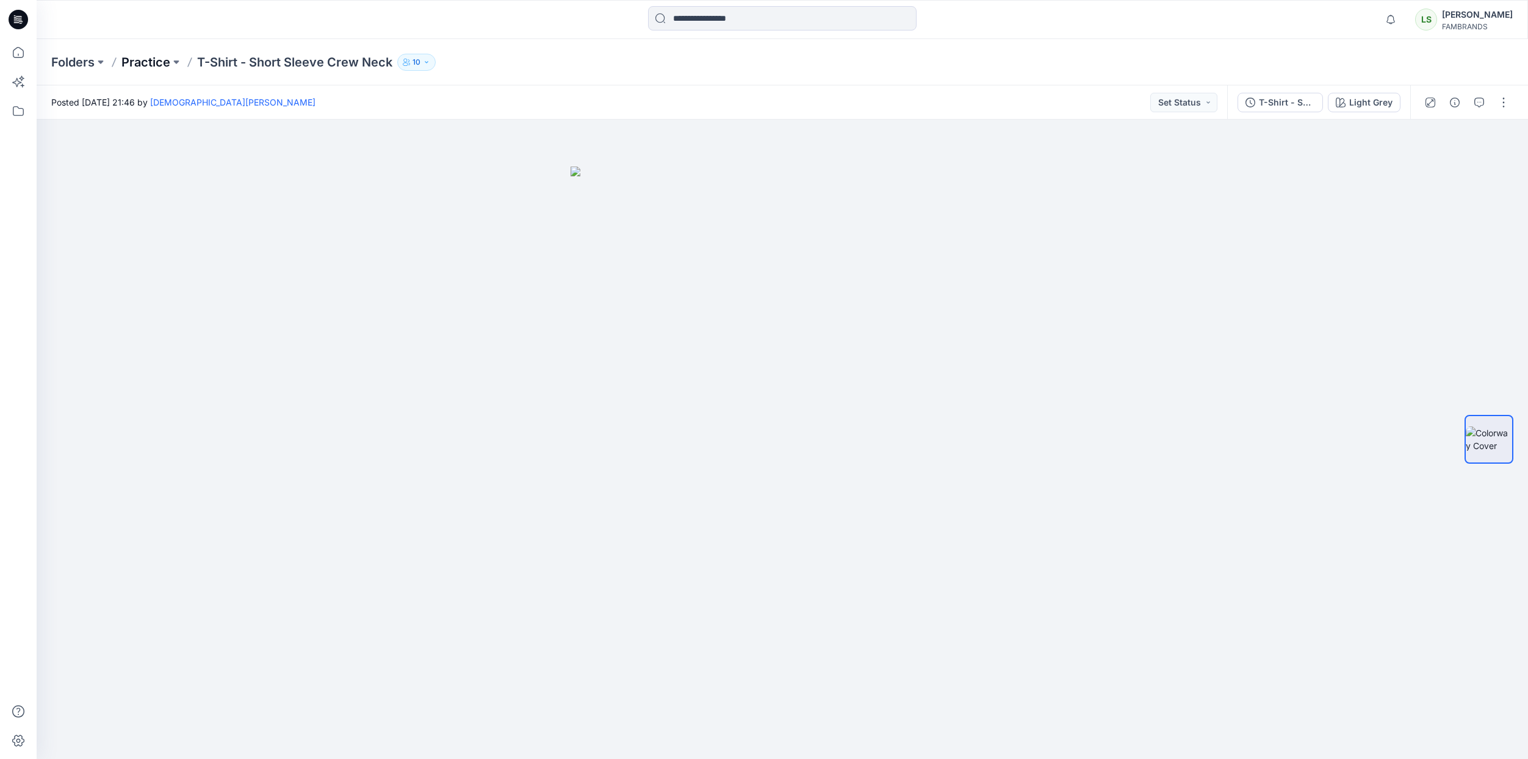
click at [143, 63] on p "Practice" at bounding box center [145, 62] width 49 height 17
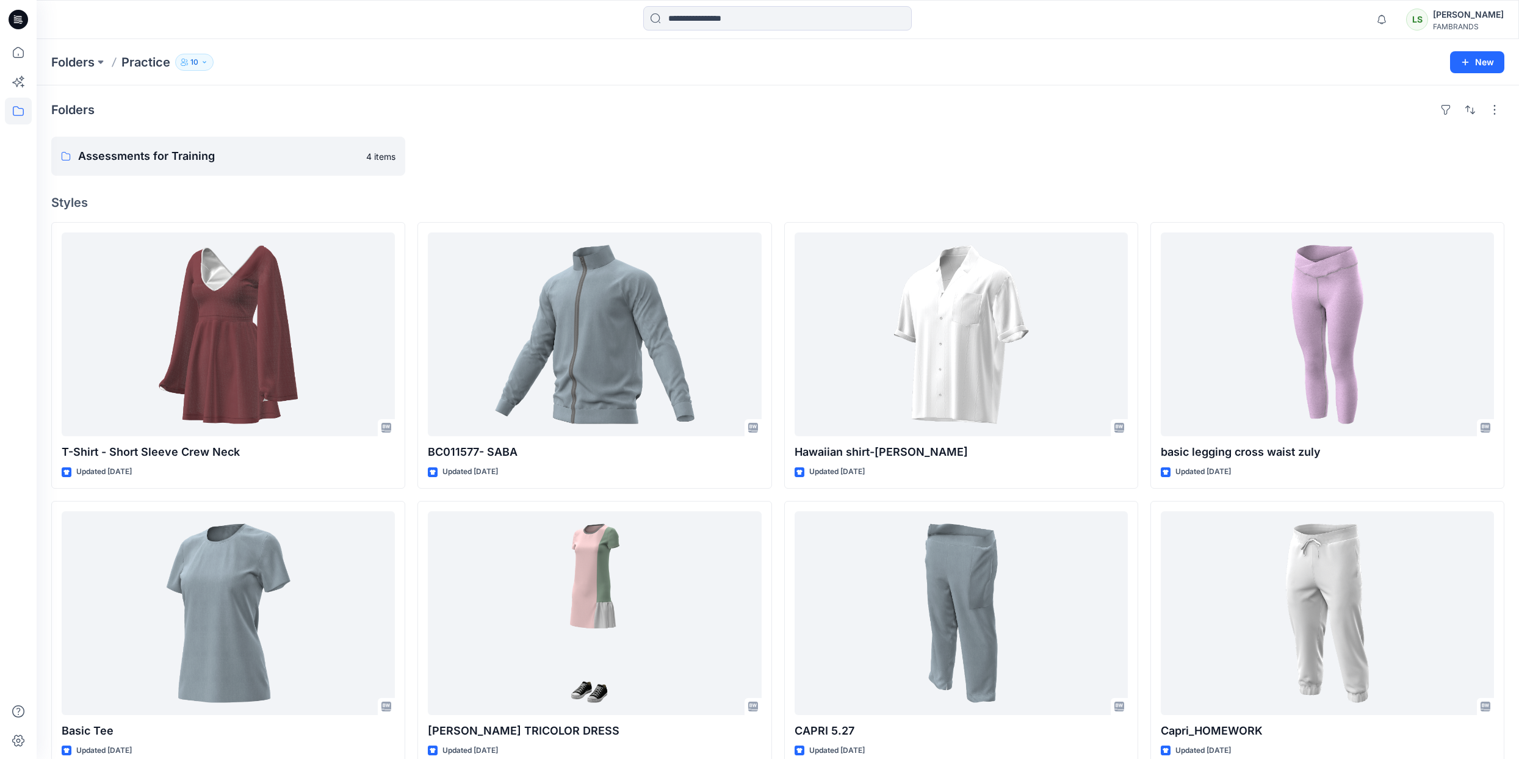
click at [16, 20] on icon at bounding box center [19, 20] width 20 height 20
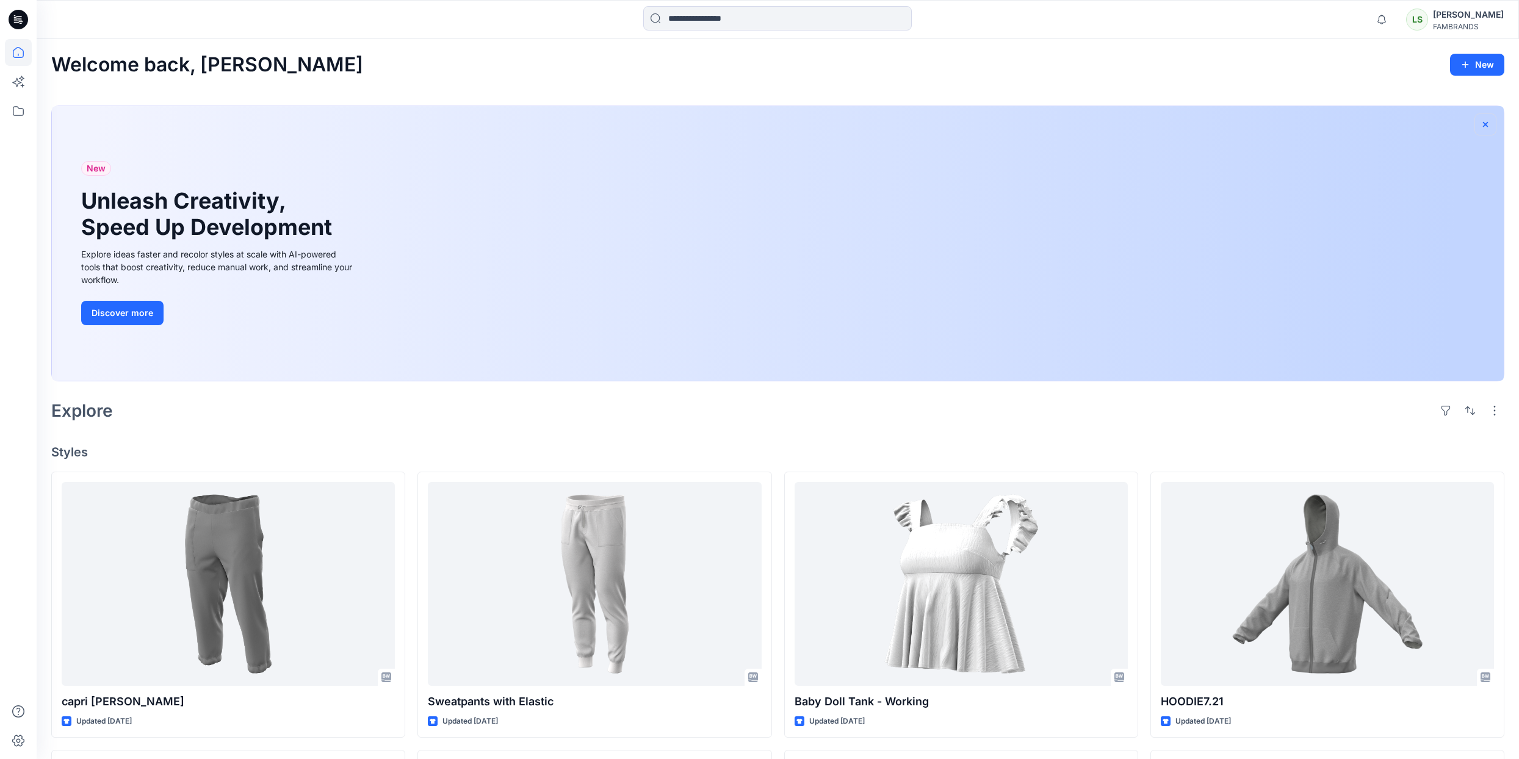
click at [1486, 124] on icon "button" at bounding box center [1485, 125] width 10 height 10
